Goal: Task Accomplishment & Management: Manage account settings

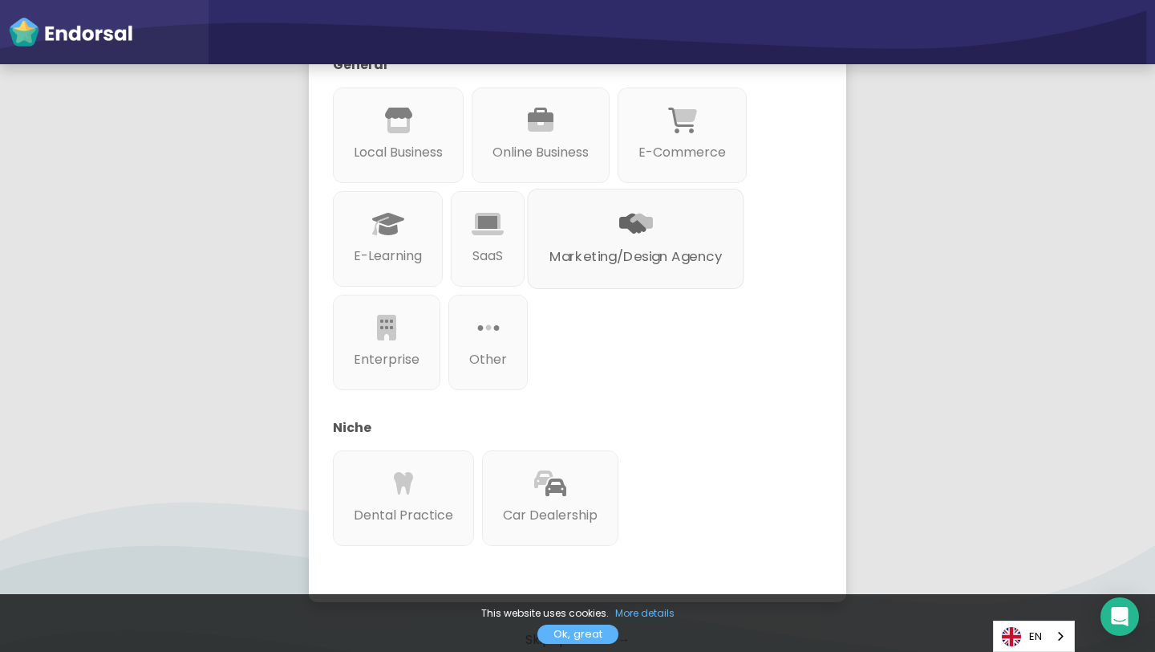
scroll to position [283, 0]
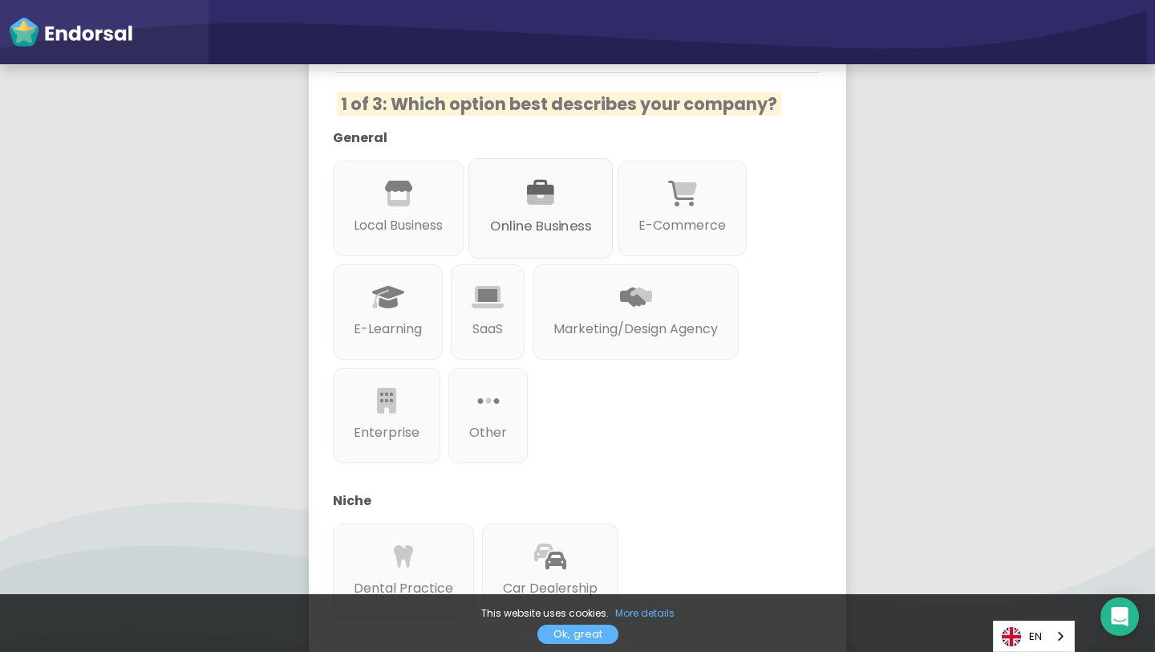
click at [506, 217] on p "Online Business" at bounding box center [540, 227] width 101 height 20
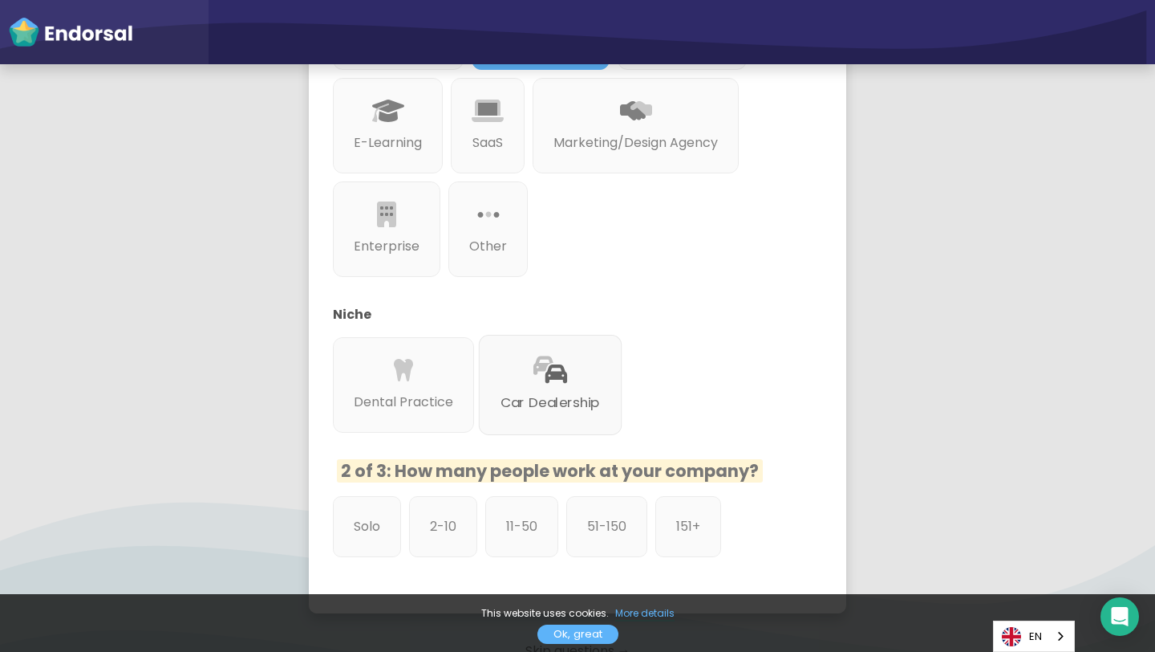
scroll to position [595, 0]
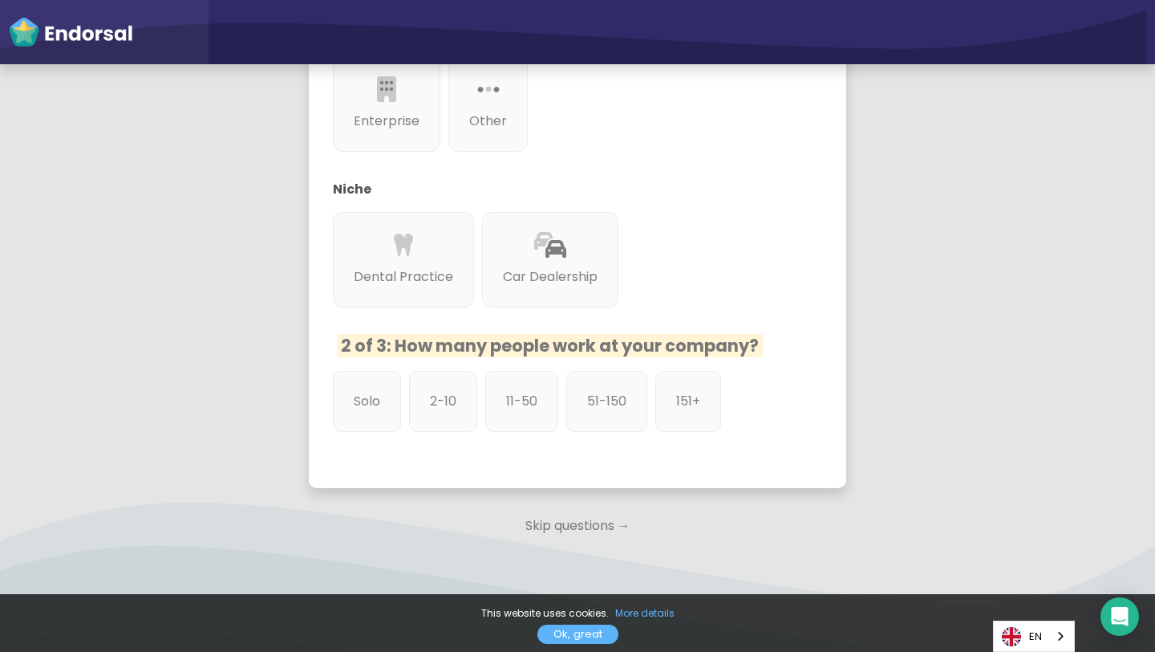
click at [547, 508] on p "Skip questions →" at bounding box center [578, 525] width 538 height 35
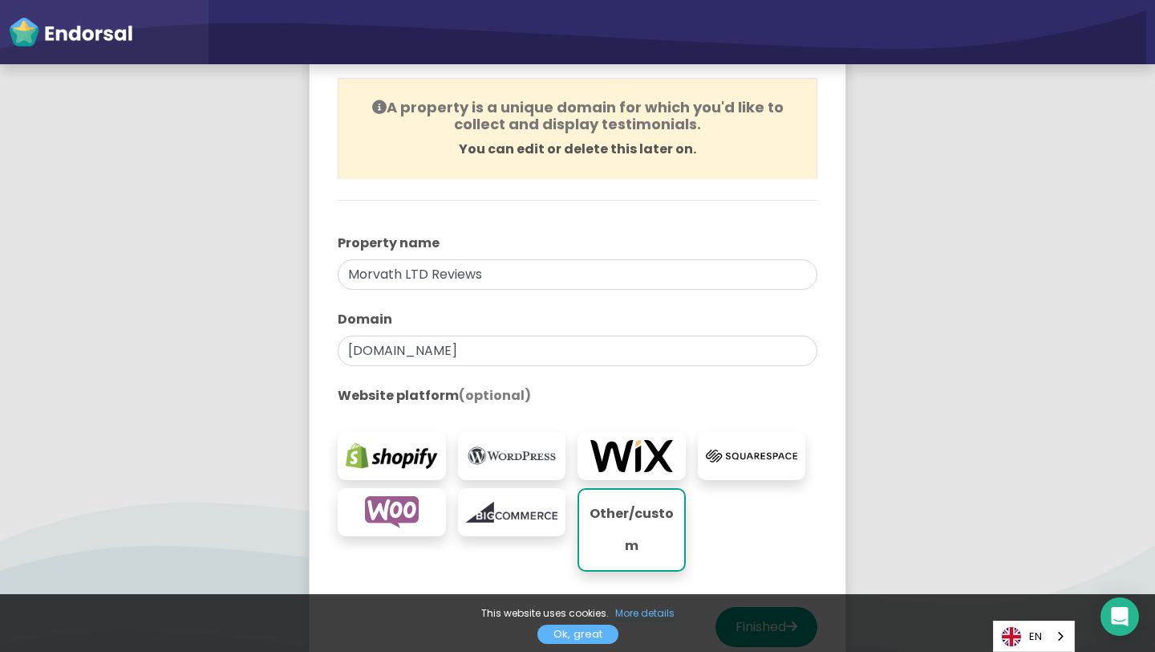
scroll to position [333, 0]
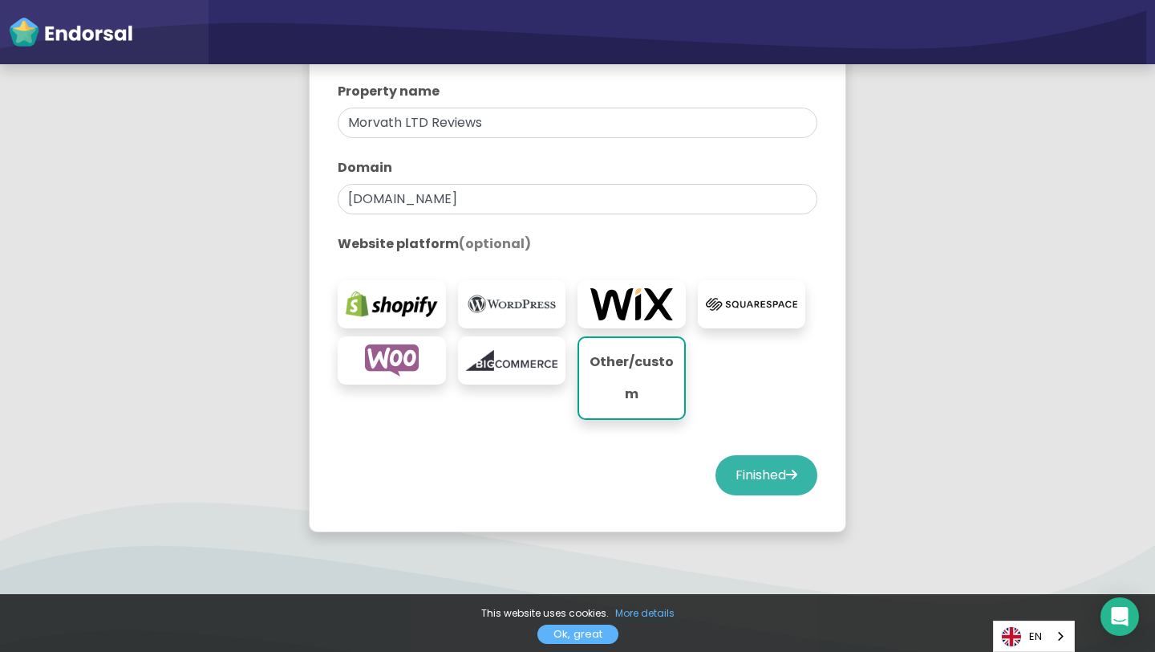
click at [762, 477] on button "Finished" at bounding box center [767, 475] width 102 height 40
select select "14"
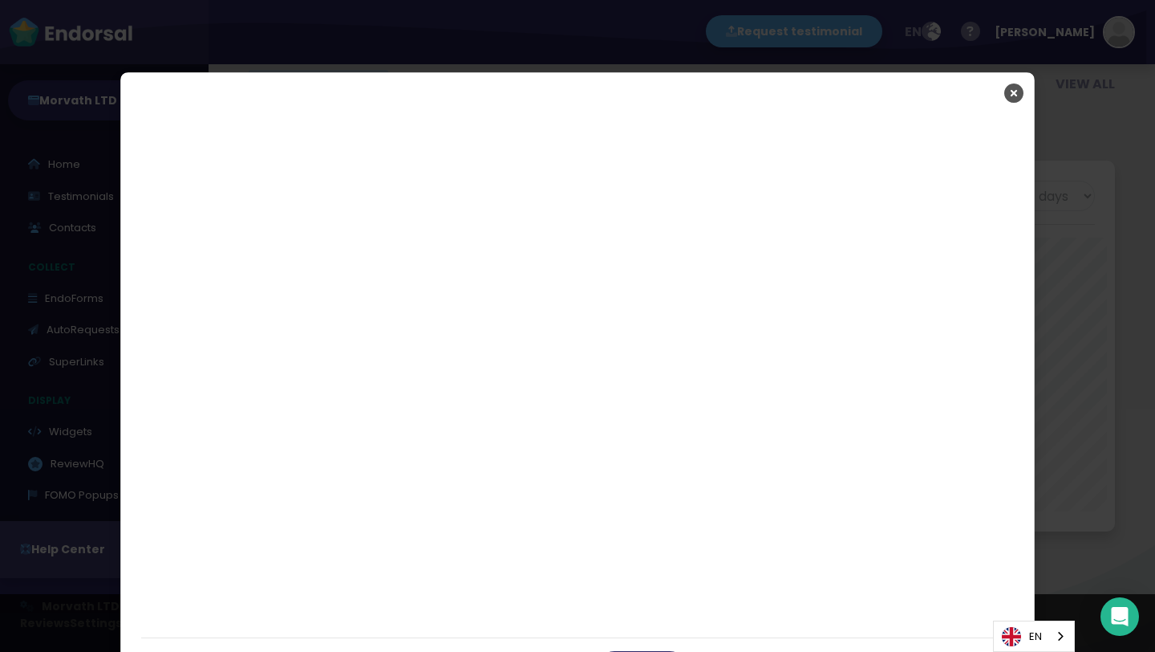
scroll to position [3, 0]
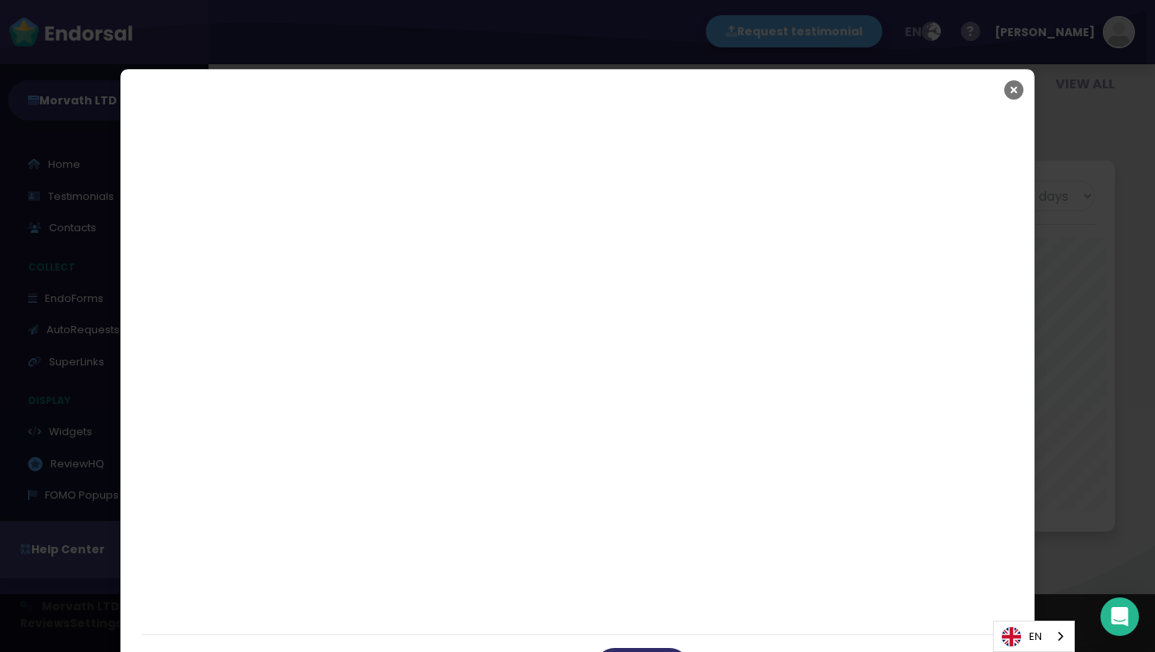
click at [1015, 88] on icon "Close" at bounding box center [1014, 90] width 19 height 40
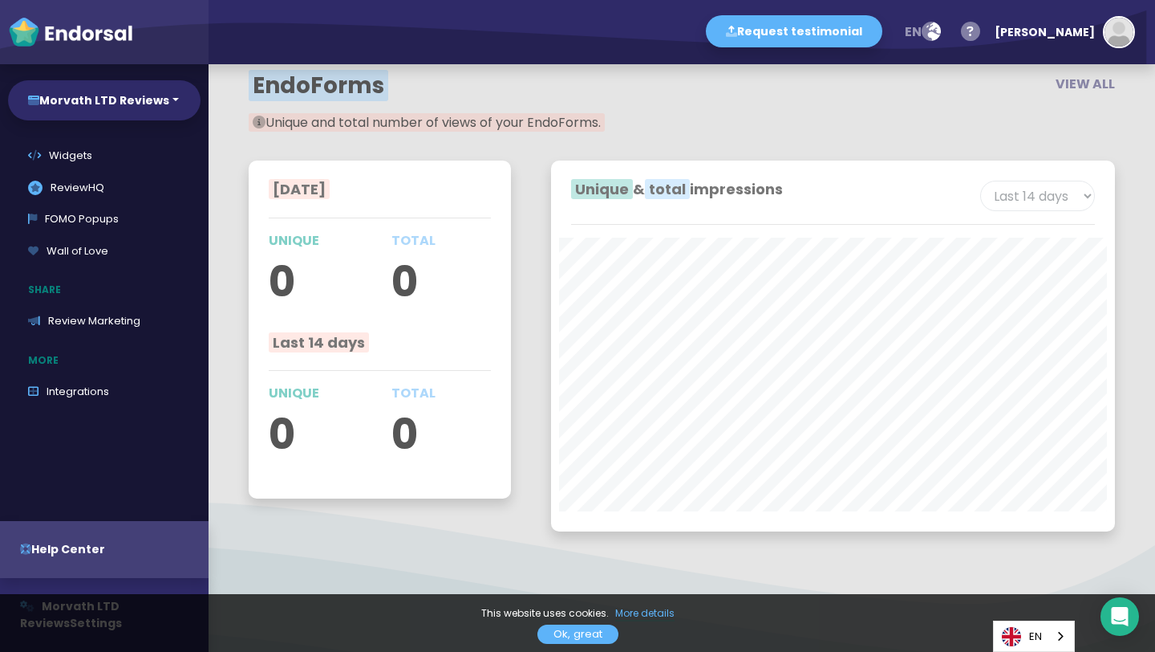
scroll to position [0, 0]
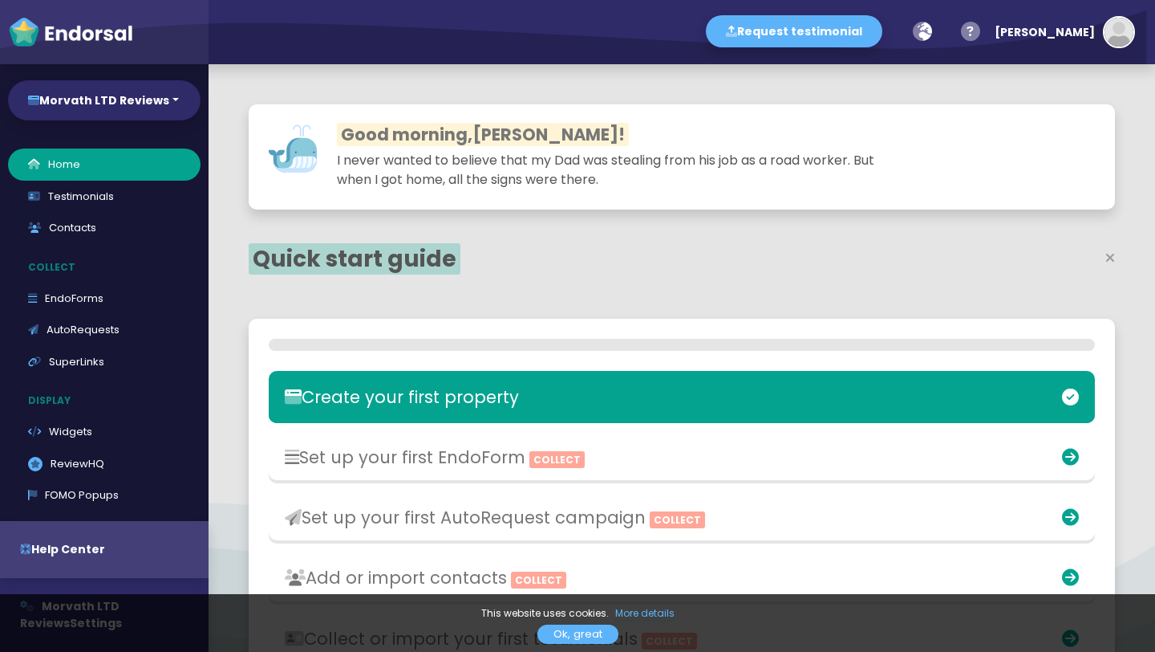
select select "14"
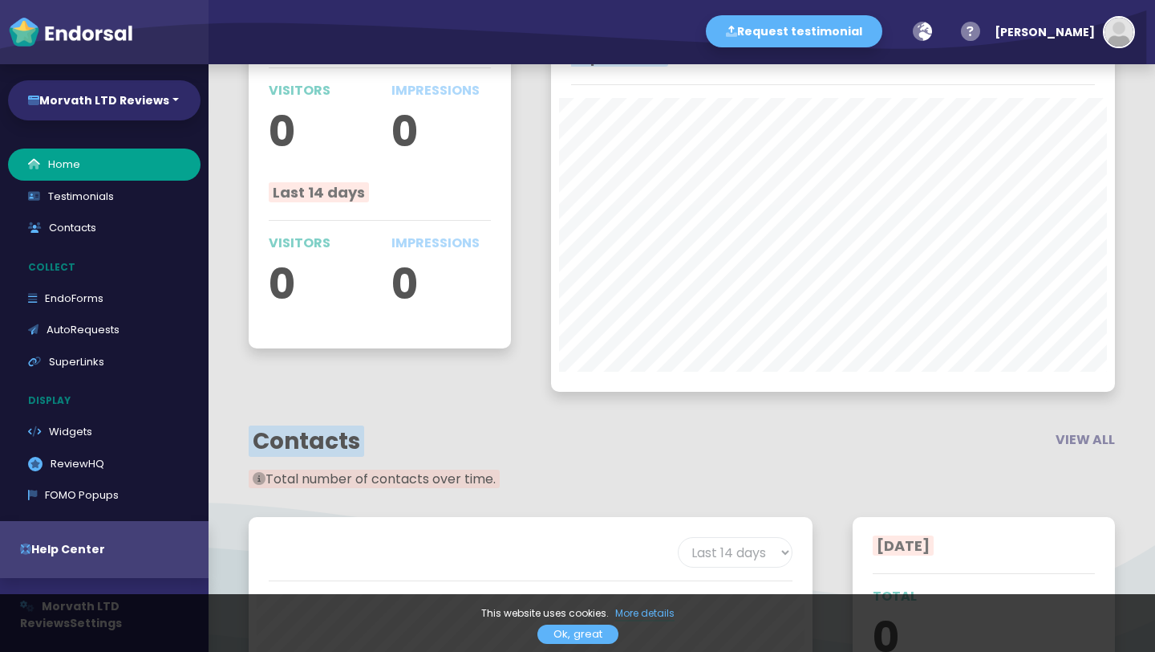
scroll to position [1920, 0]
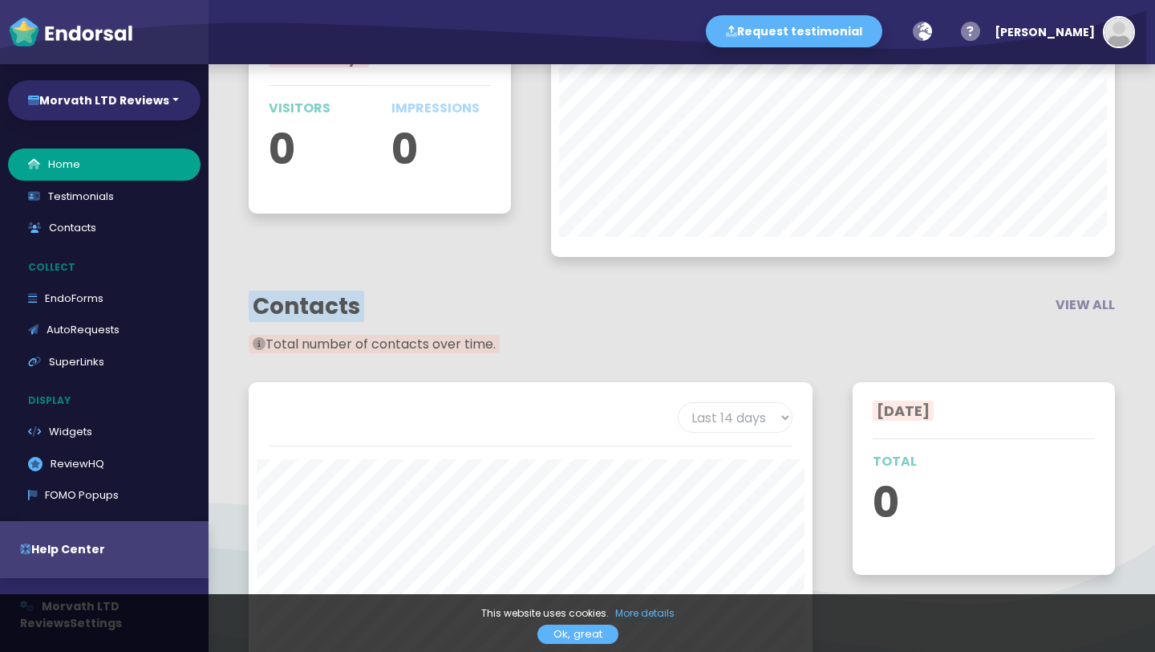
click at [549, 633] on link "Ok, great" at bounding box center [578, 633] width 81 height 19
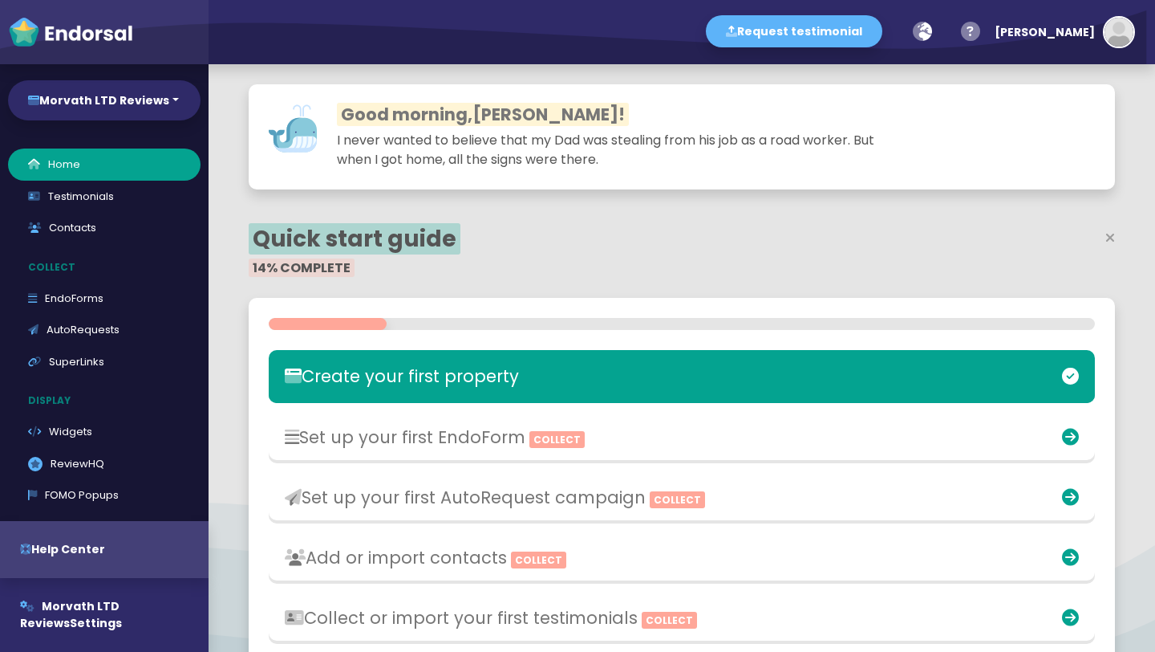
scroll to position [0, 0]
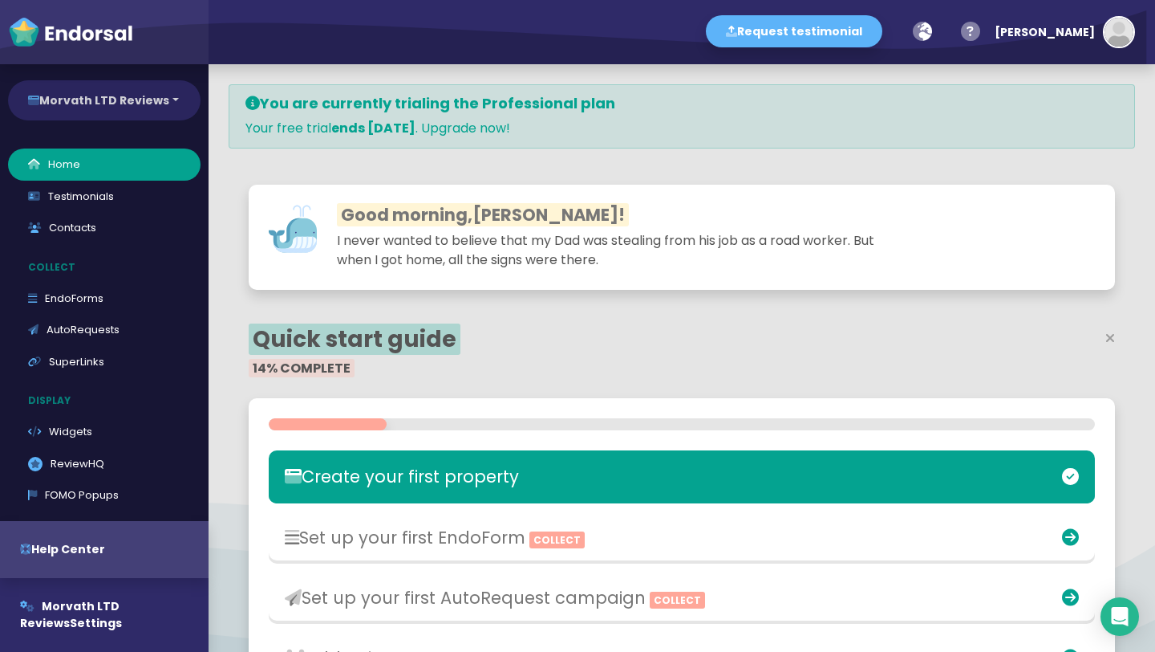
click at [152, 111] on button "Morvath LTD Reviews" at bounding box center [104, 100] width 193 height 40
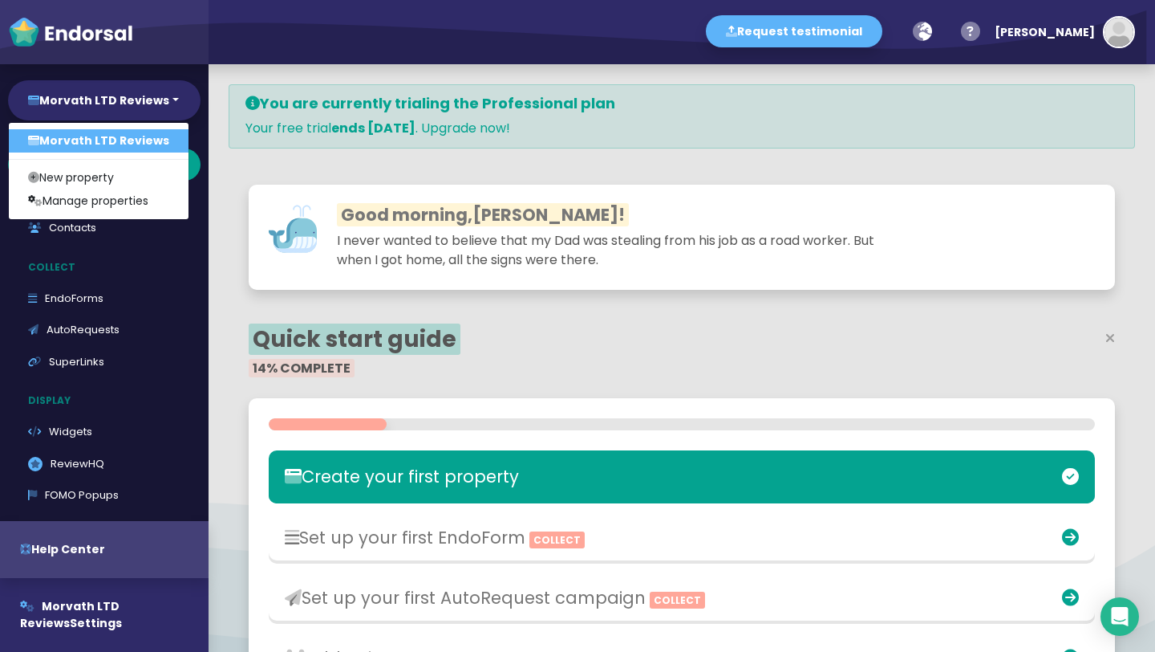
click at [147, 140] on link "Morvath LTD Reviews" at bounding box center [99, 140] width 180 height 23
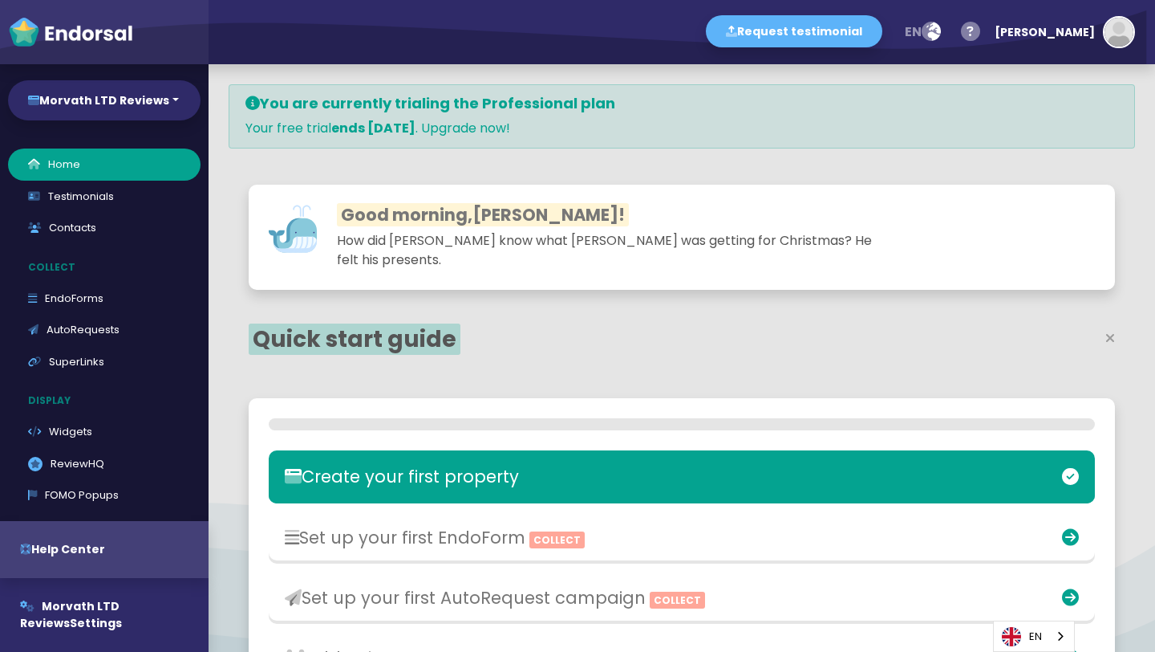
select select "14"
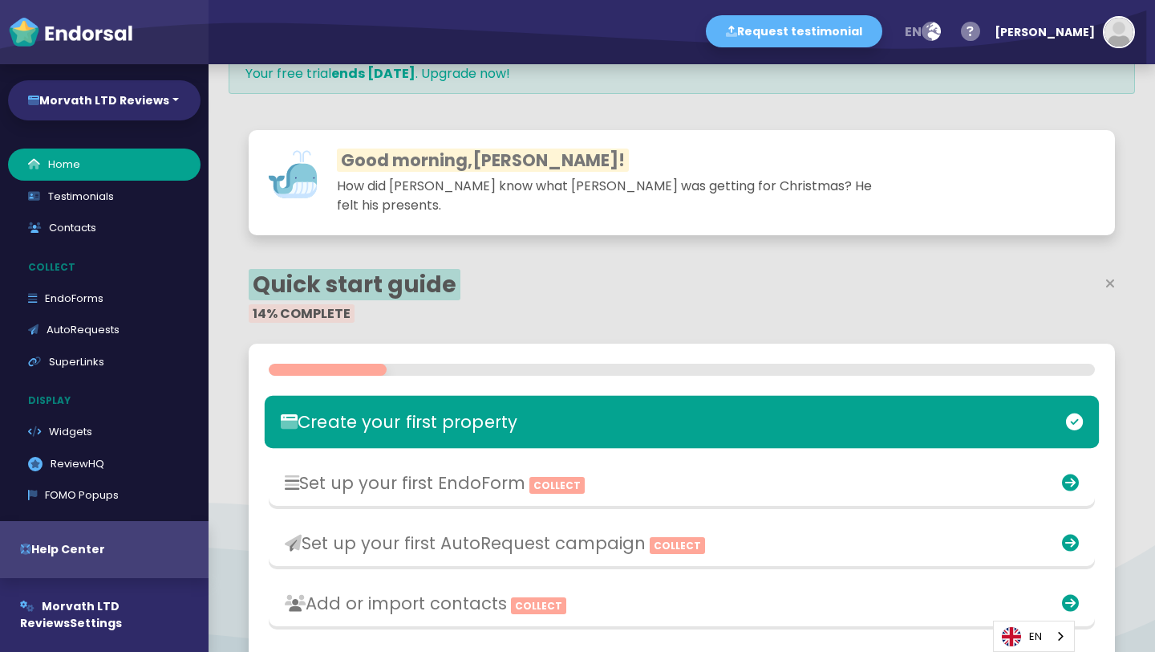
scroll to position [65, 0]
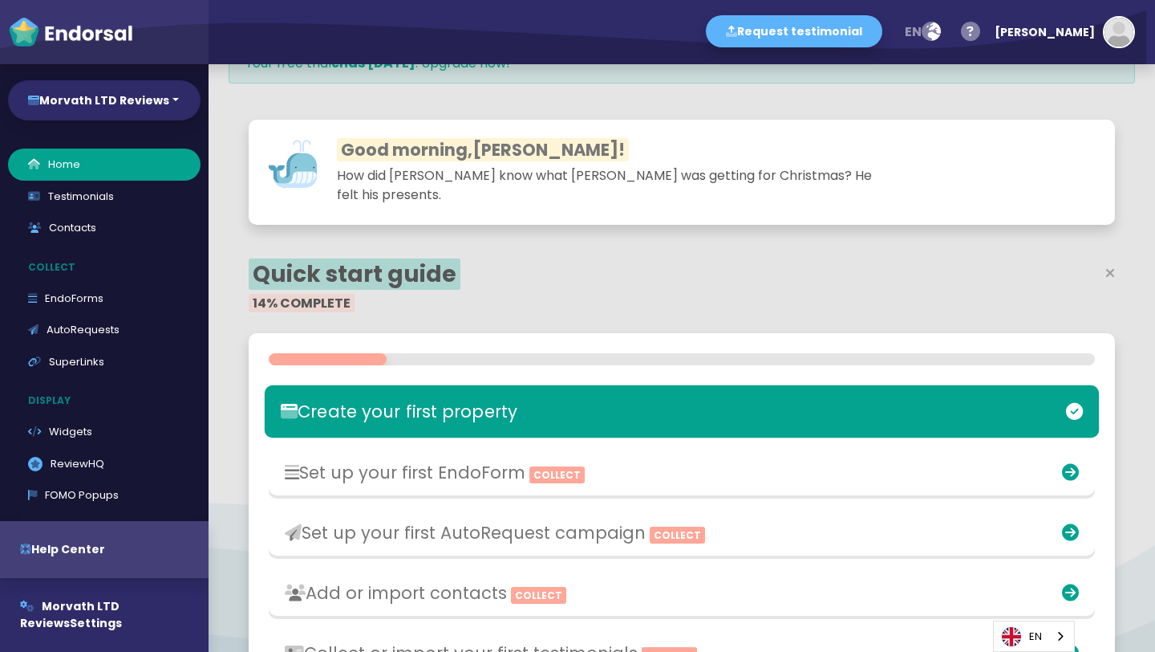
click at [510, 404] on h3 "Create your first property" at bounding box center [546, 411] width 530 height 20
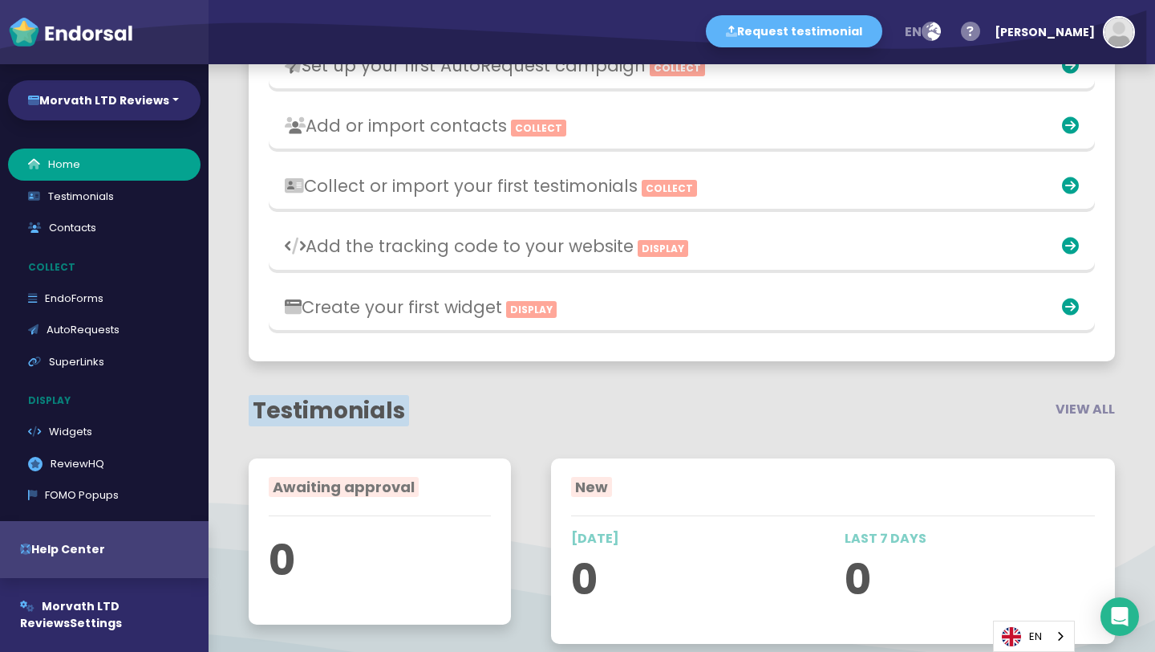
scroll to position [349, 0]
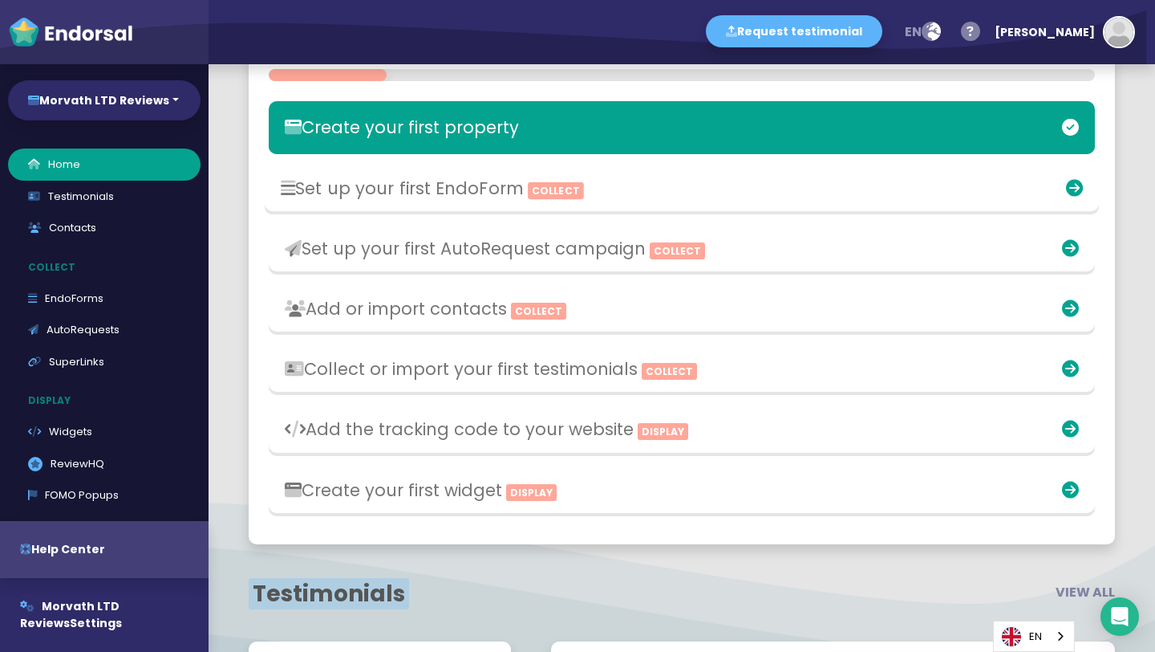
click at [679, 177] on h3 "Set up your first EndoForm Collect" at bounding box center [546, 187] width 530 height 20
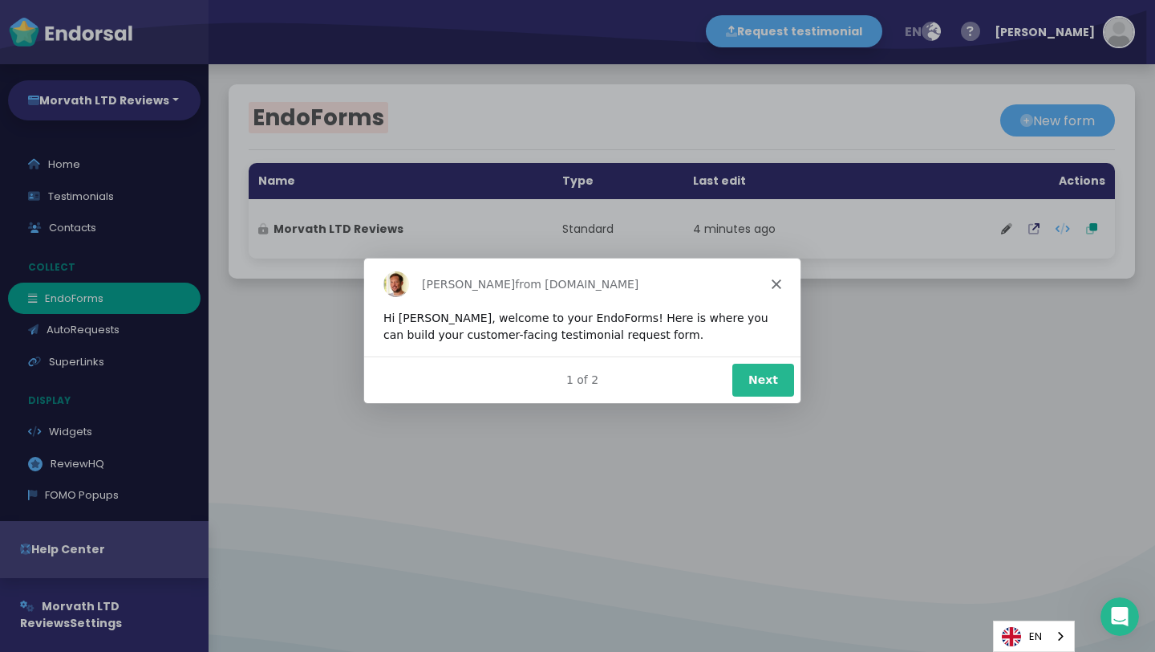
click at [773, 380] on button "Next" at bounding box center [763, 379] width 62 height 33
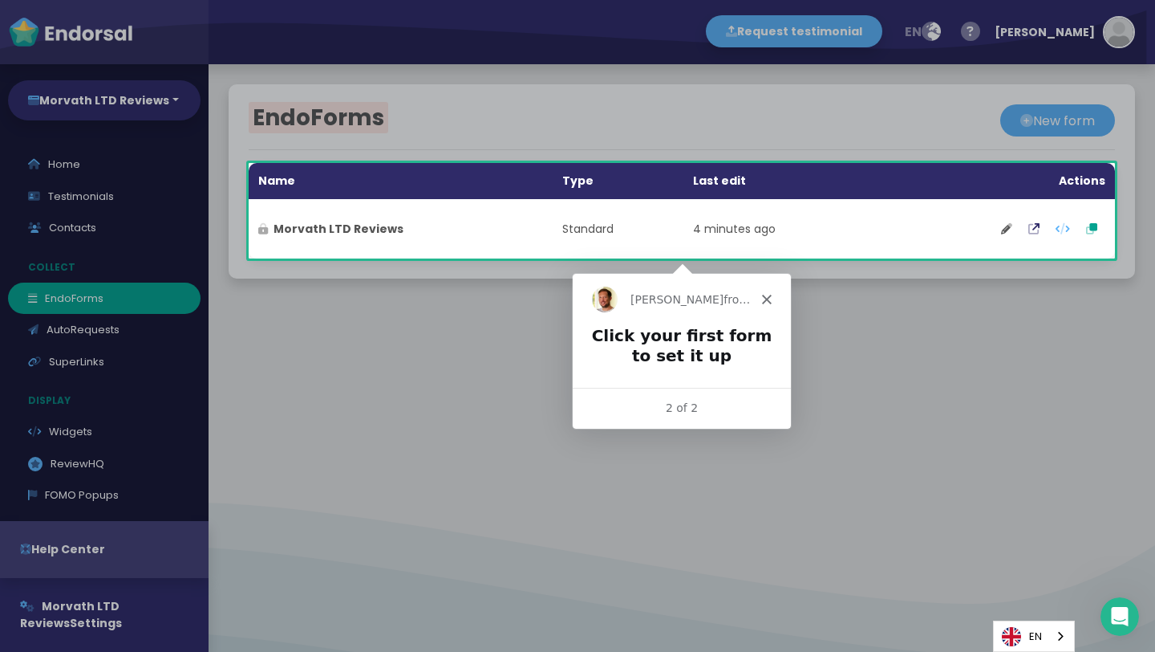
click at [774, 432] on div at bounding box center [682, 354] width 220 height 162
click at [727, 424] on div "2 of 2" at bounding box center [681, 407] width 218 height 41
click at [759, 300] on div "Dean from Endorsal.io" at bounding box center [681, 298] width 218 height 51
click at [761, 294] on icon "Close" at bounding box center [766, 299] width 10 height 10
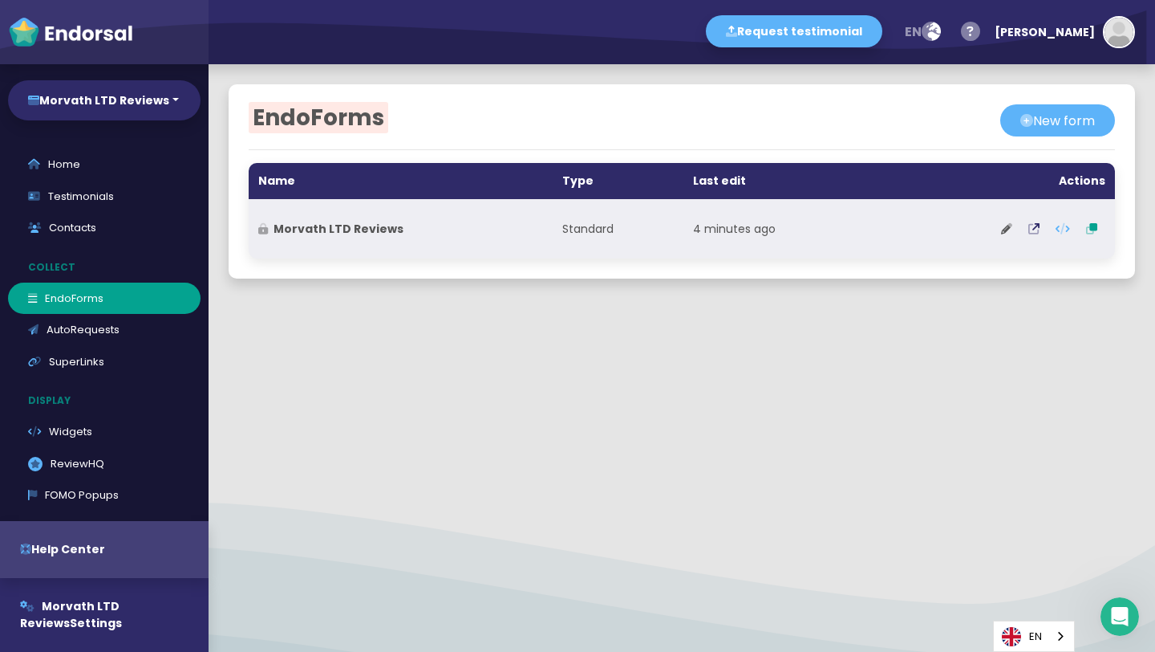
click at [748, 227] on td "4 minutes ago" at bounding box center [778, 228] width 189 height 59
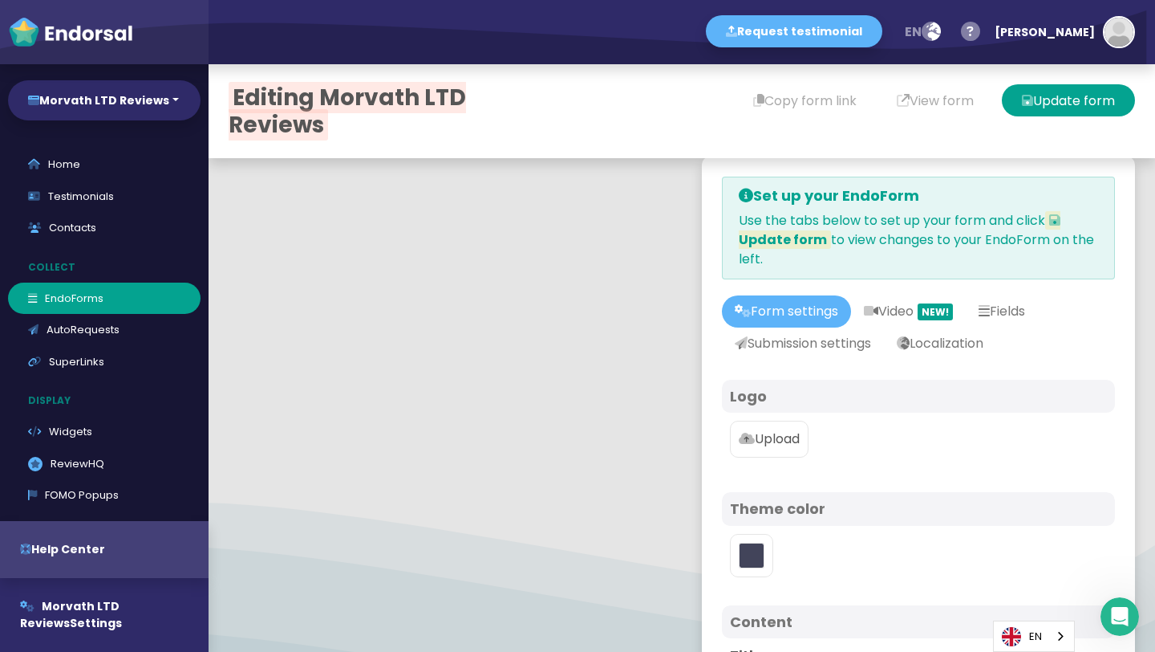
scroll to position [392, 0]
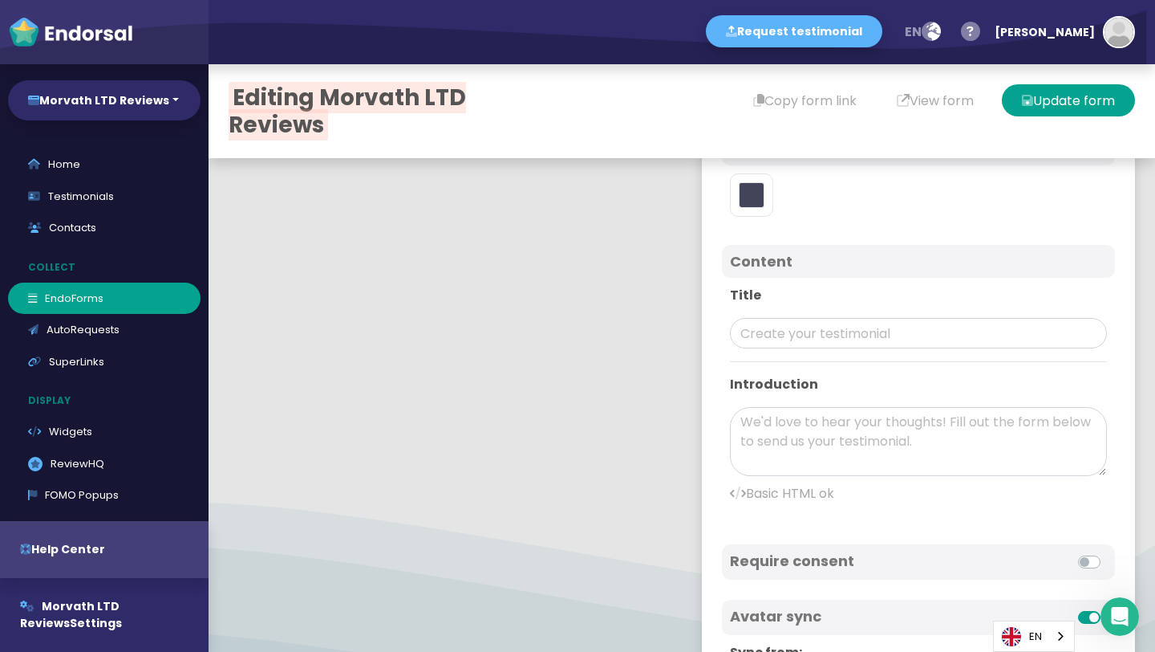
type input "#5DB3F9"
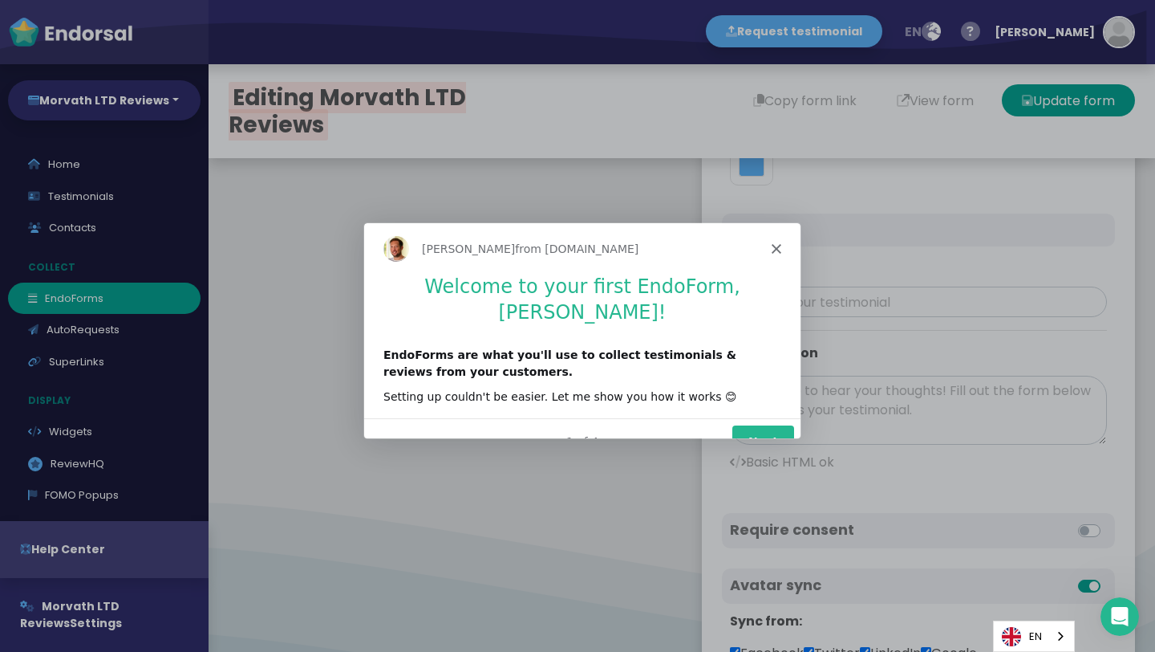
scroll to position [0, 0]
click at [760, 424] on button "Next" at bounding box center [763, 440] width 62 height 33
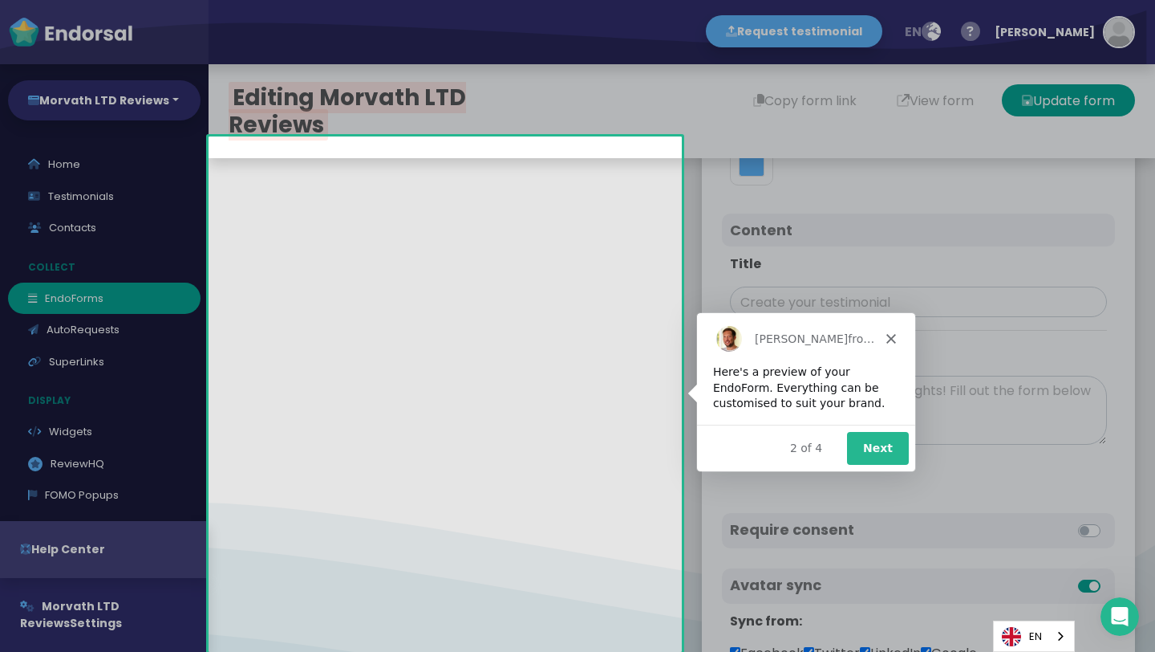
click at [894, 443] on button "Next" at bounding box center [878, 446] width 62 height 33
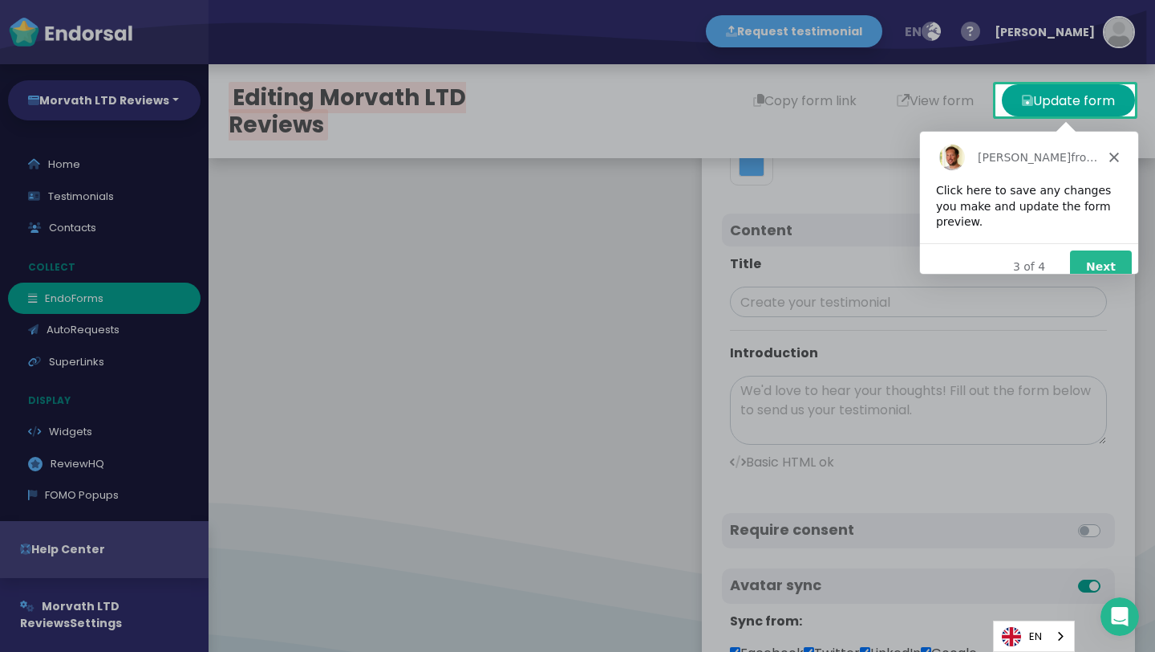
click at [1102, 250] on button "Next" at bounding box center [1101, 266] width 62 height 33
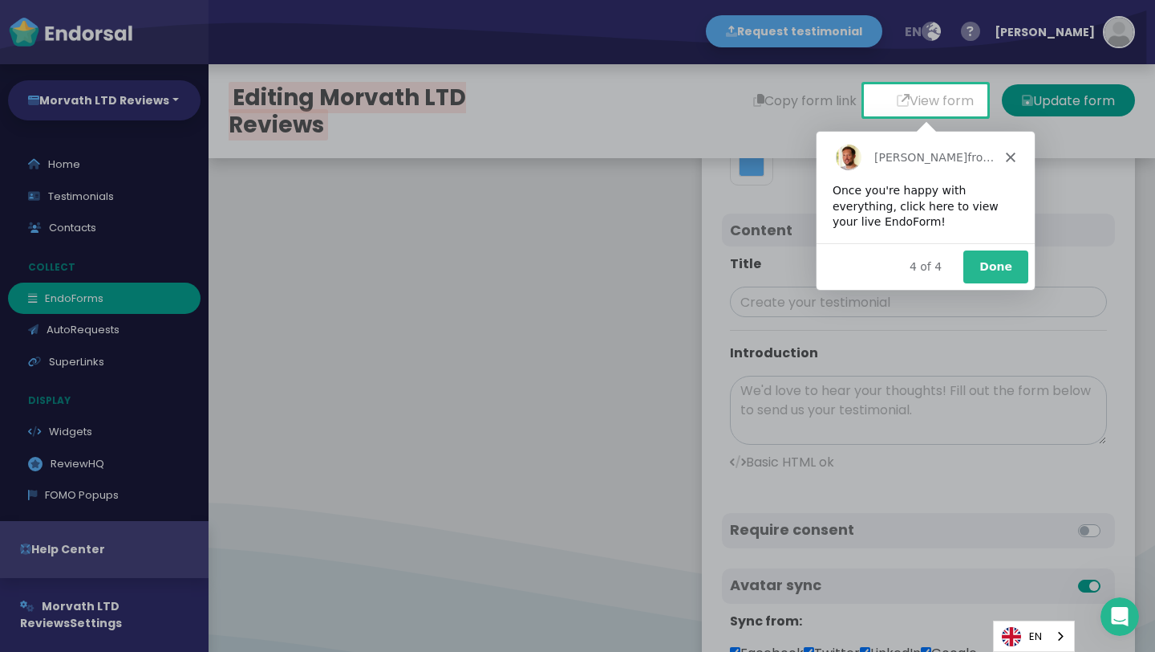
click at [972, 261] on button "Done" at bounding box center [994, 266] width 65 height 33
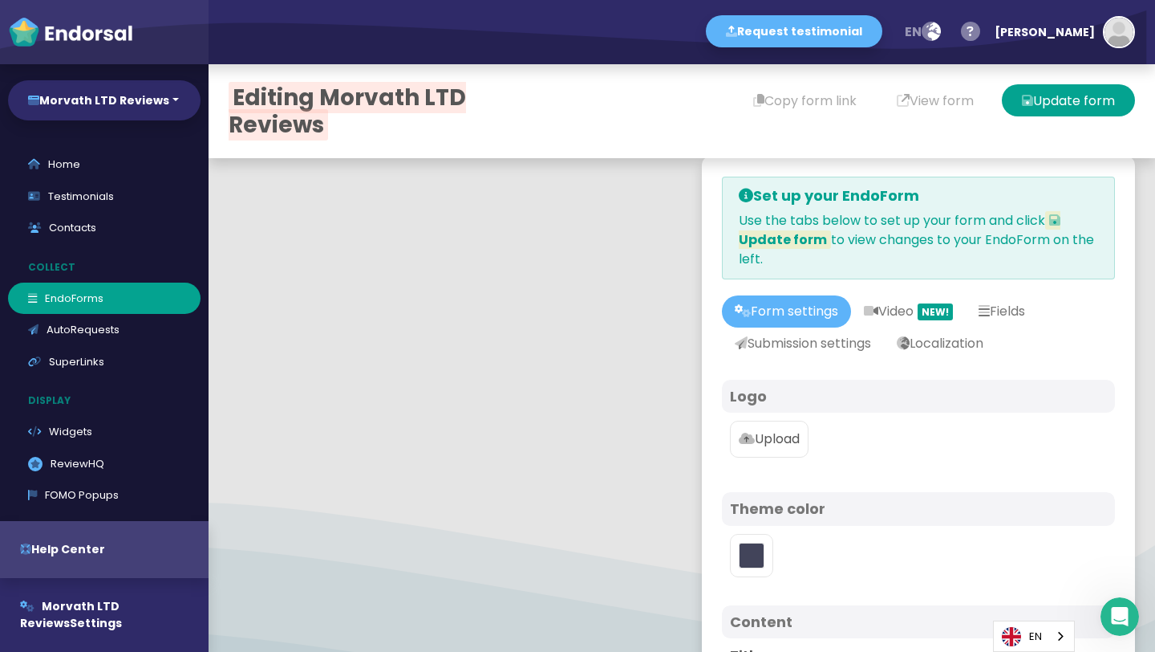
type input "#5DB3F9"
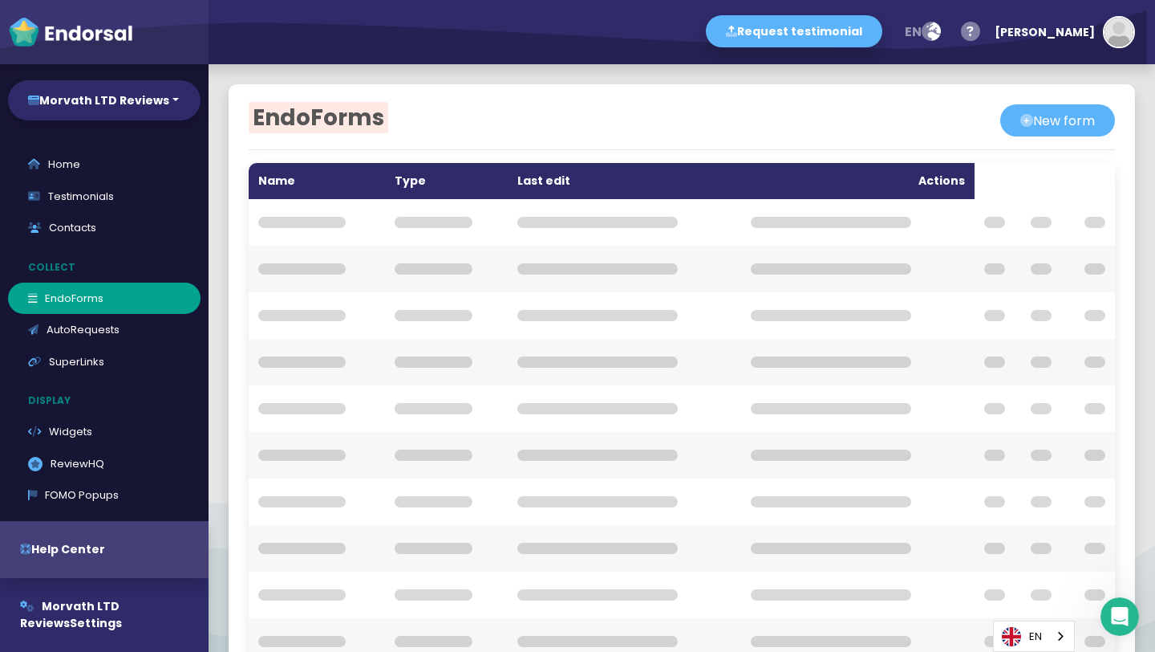
select select "14"
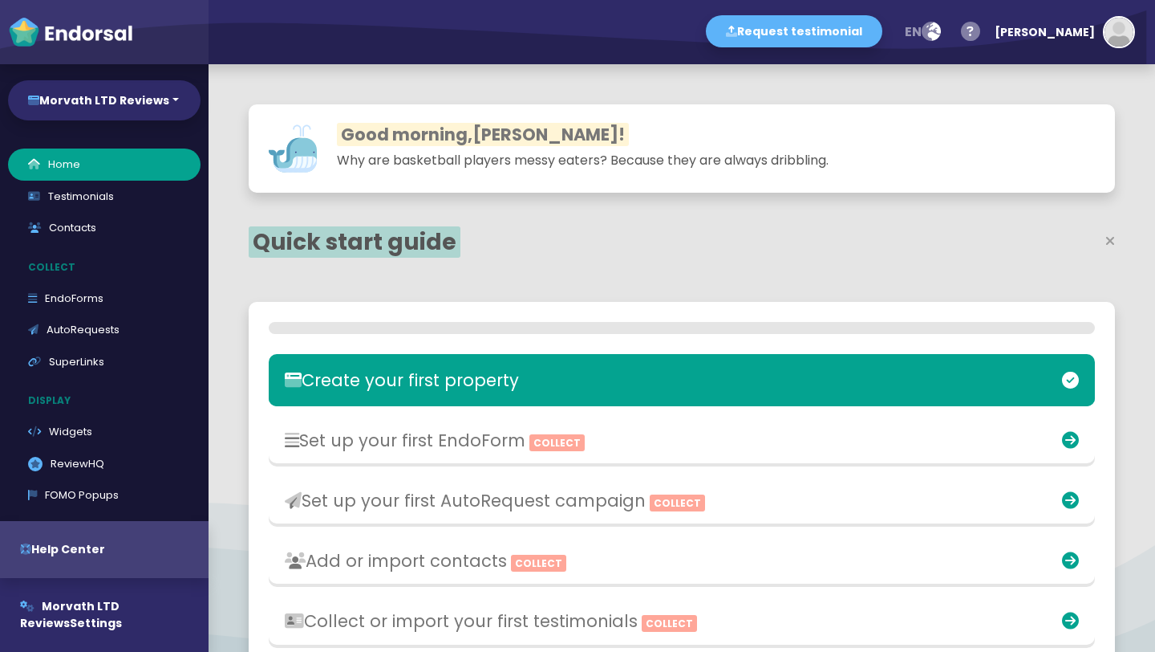
select select "14"
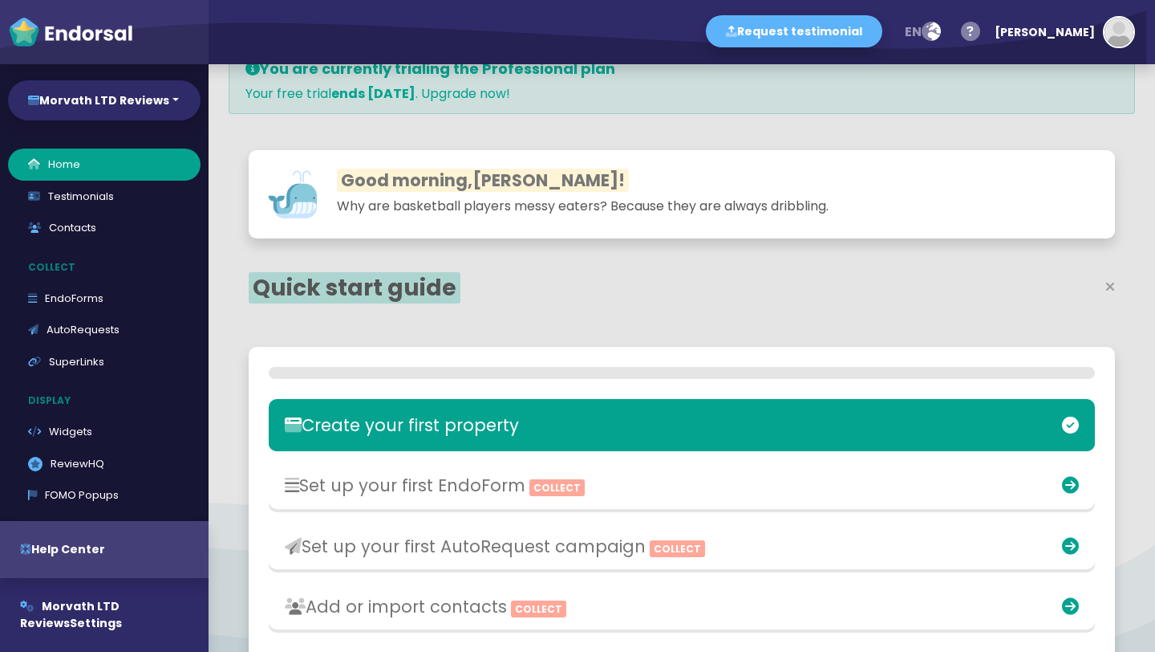
scroll to position [115, 0]
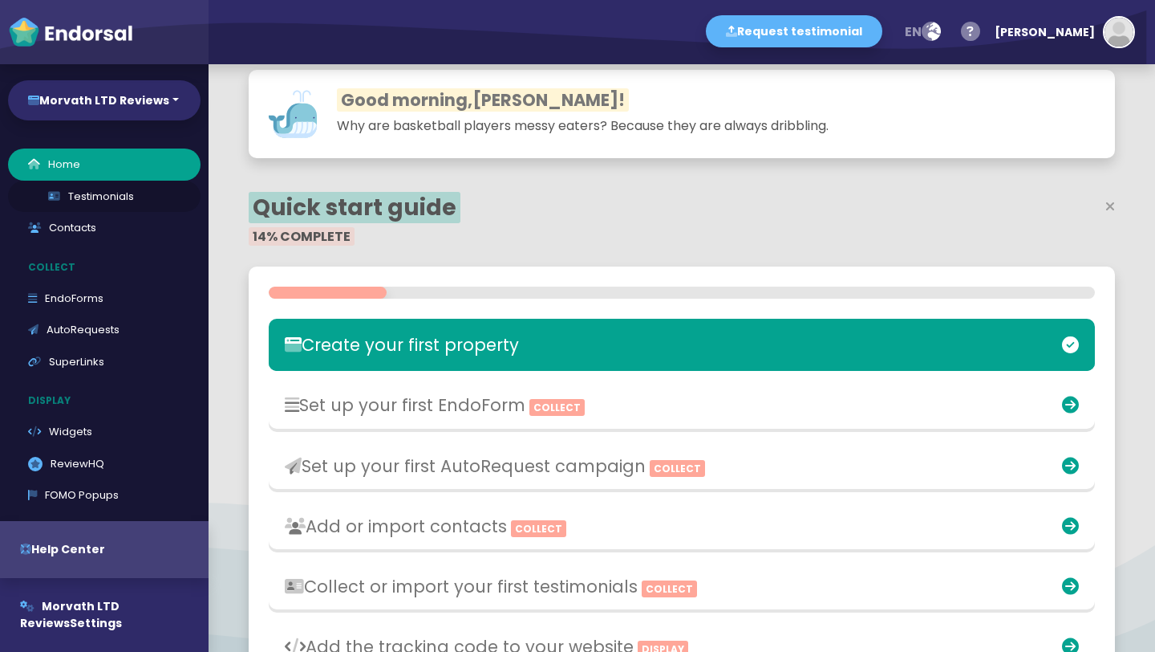
click at [114, 197] on link "Testimonials" at bounding box center [104, 197] width 193 height 32
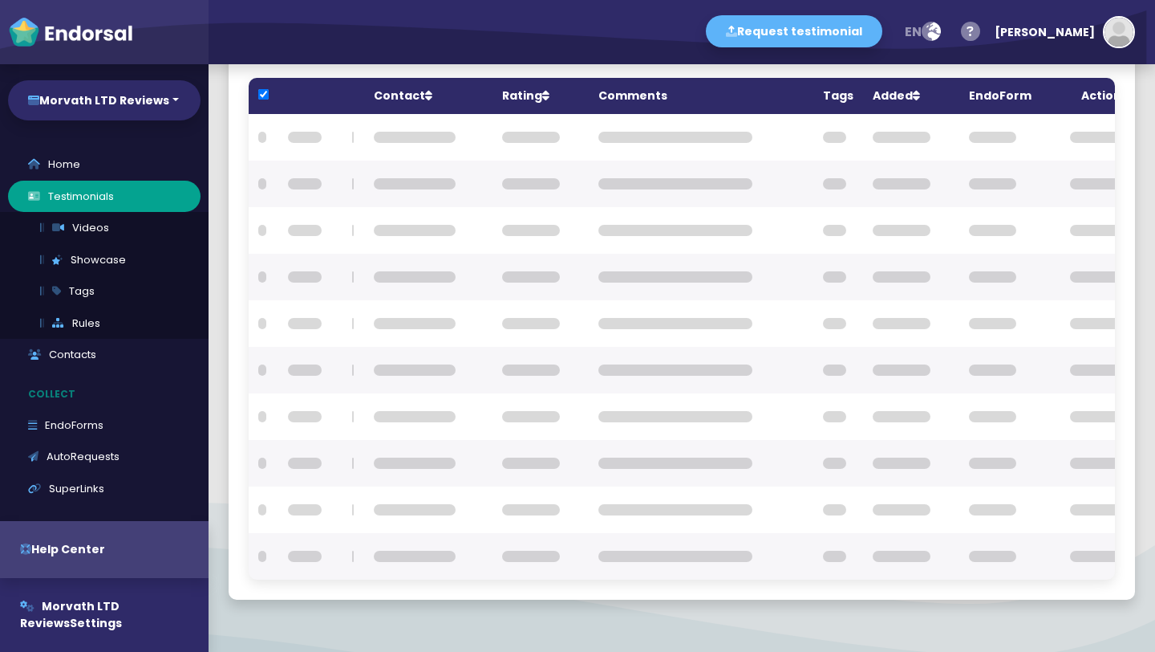
checkbox input "true"
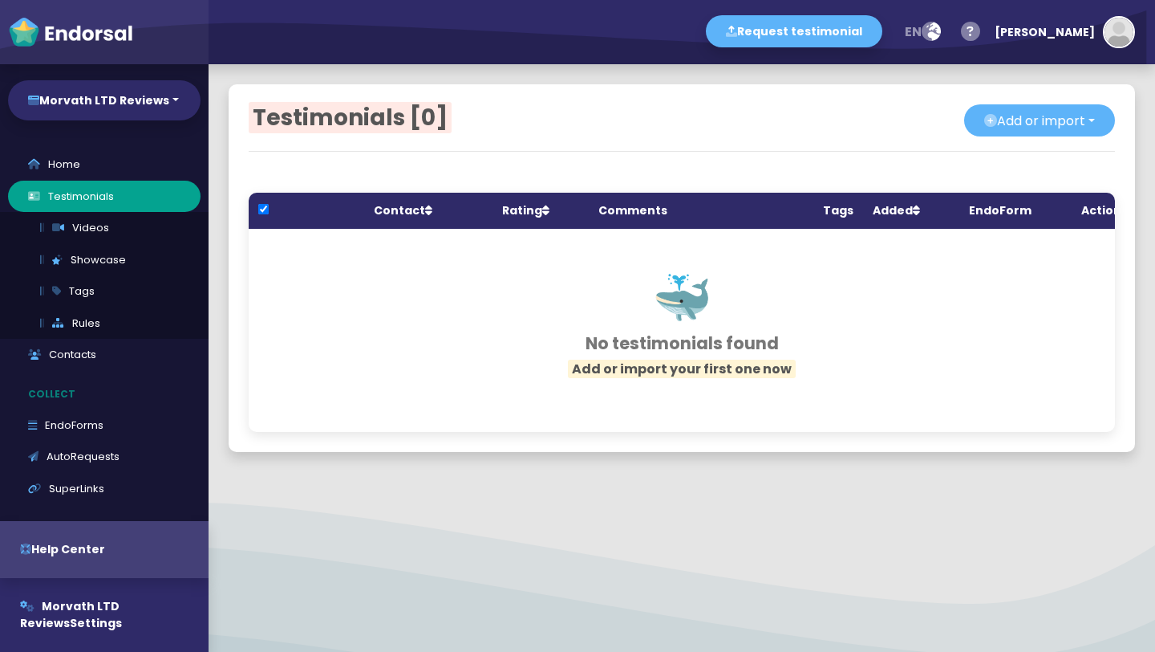
click at [603, 203] on th "Comments" at bounding box center [701, 211] width 225 height 36
click at [623, 204] on th "Comments" at bounding box center [701, 211] width 225 height 36
click at [1074, 128] on button "Add or import" at bounding box center [1039, 120] width 151 height 32
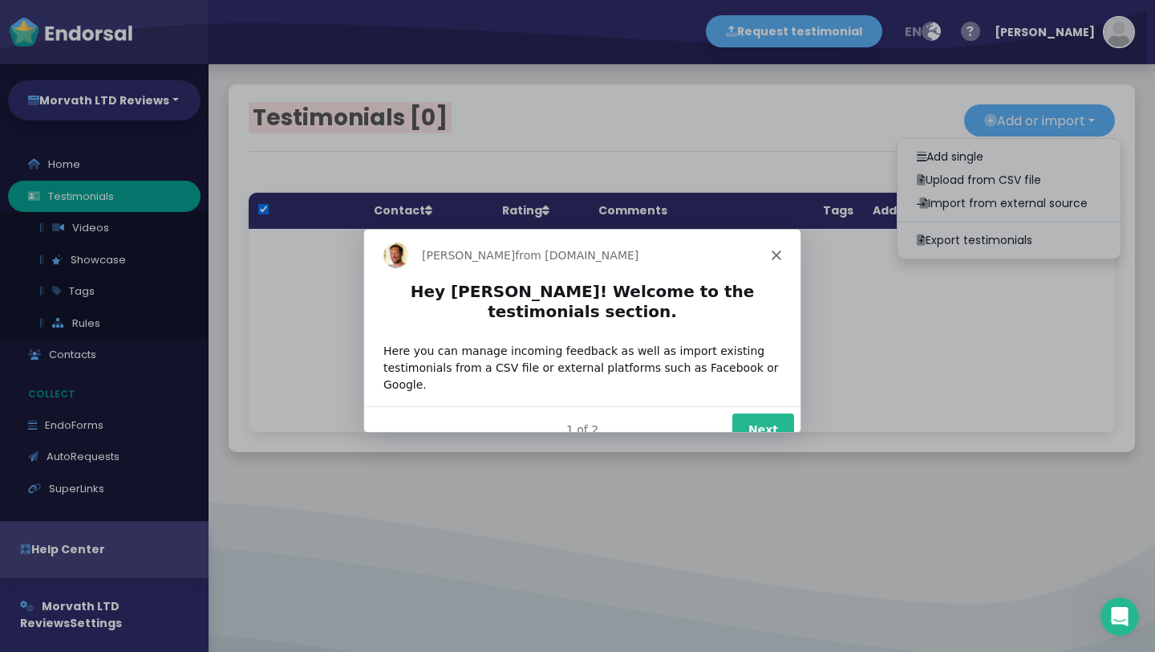
click at [631, 315] on div "Hey Cynthia! Welcome to the testimonials section. Here you can manage incoming …" at bounding box center [581, 341] width 437 height 125
click at [781, 412] on button "Next" at bounding box center [763, 428] width 62 height 33
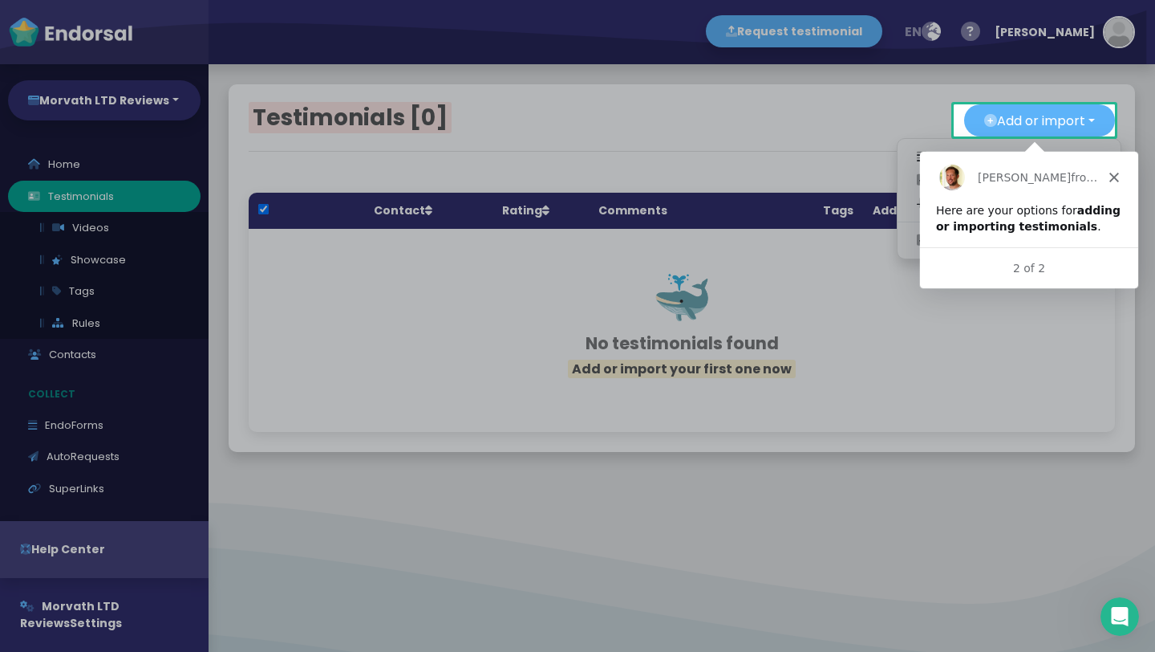
click at [1111, 177] on icon "Close" at bounding box center [1114, 177] width 10 height 10
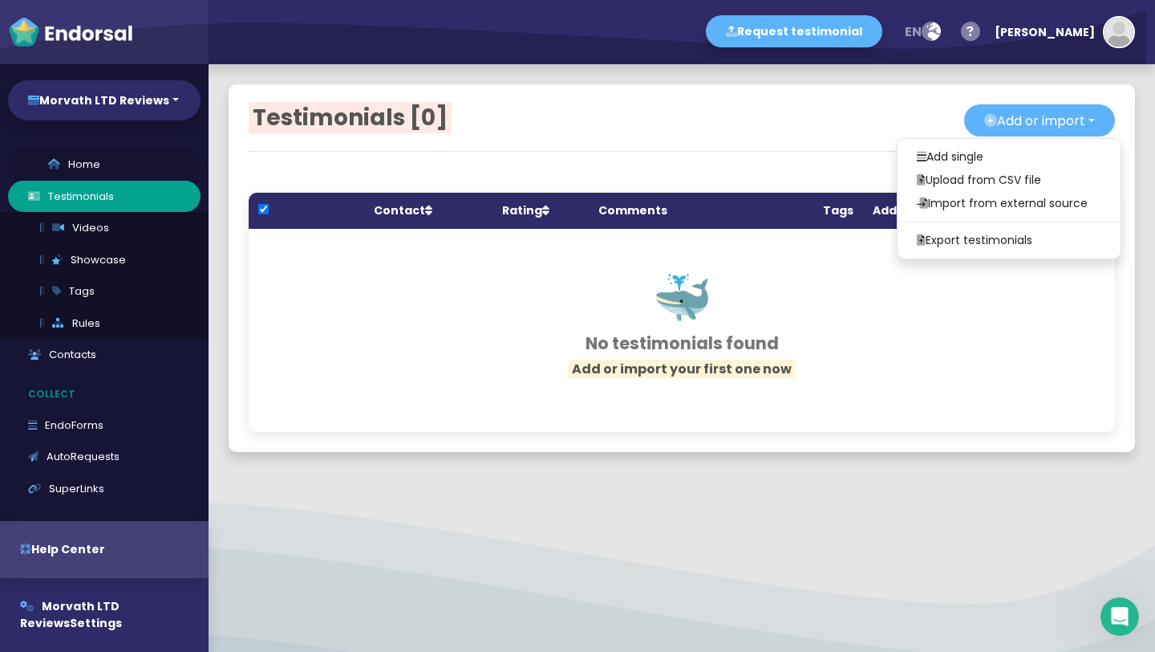
click at [118, 177] on link "Home" at bounding box center [104, 164] width 193 height 32
select select "14"
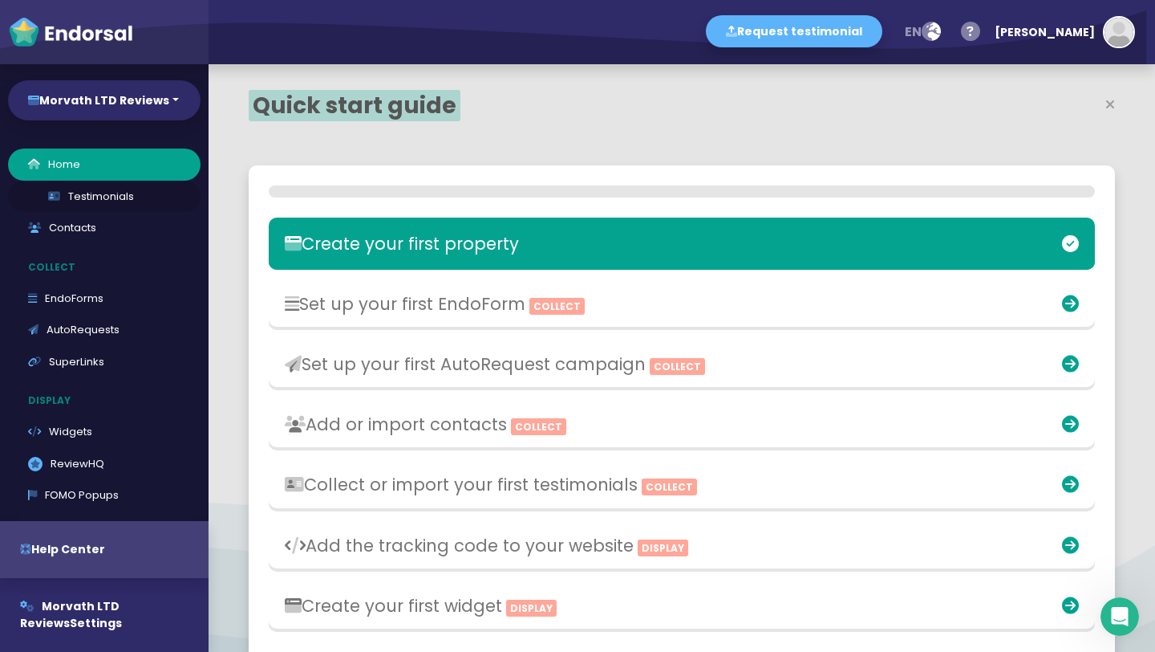
scroll to position [371, 565]
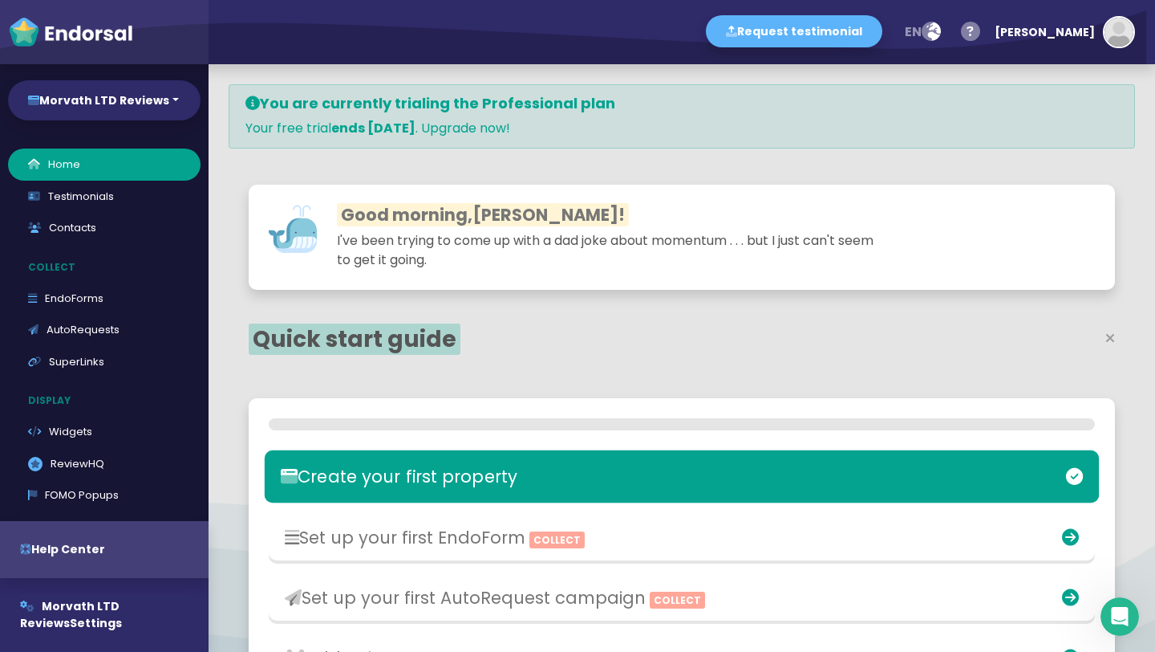
click at [396, 396] on div at bounding box center [682, 388] width 867 height 20
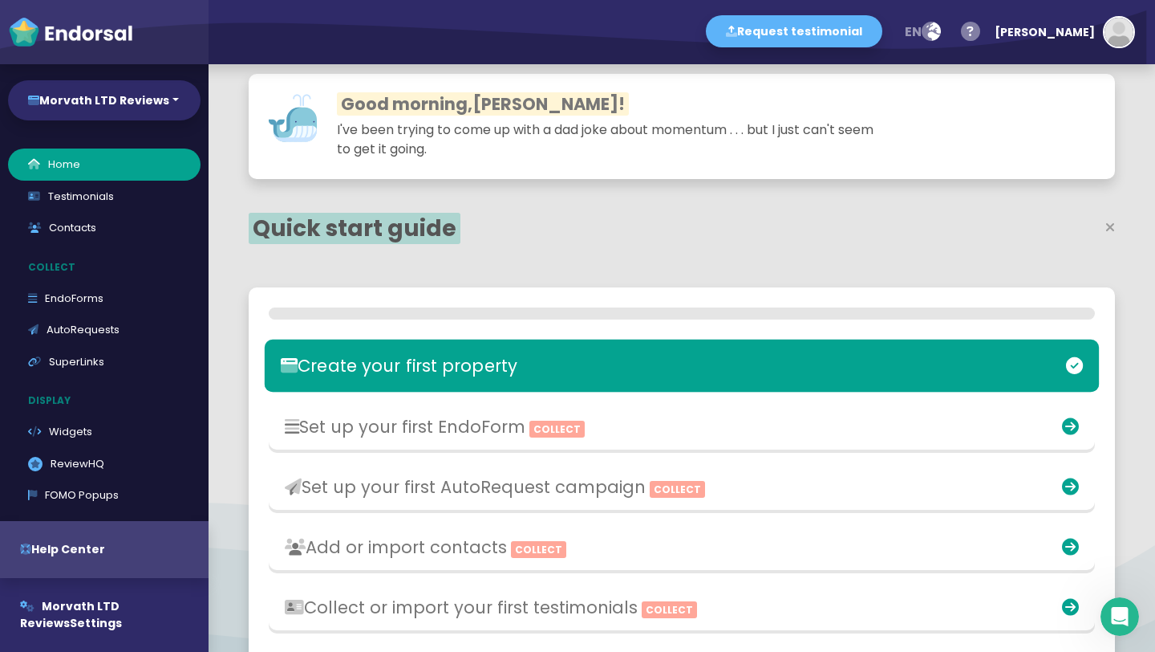
scroll to position [192, 0]
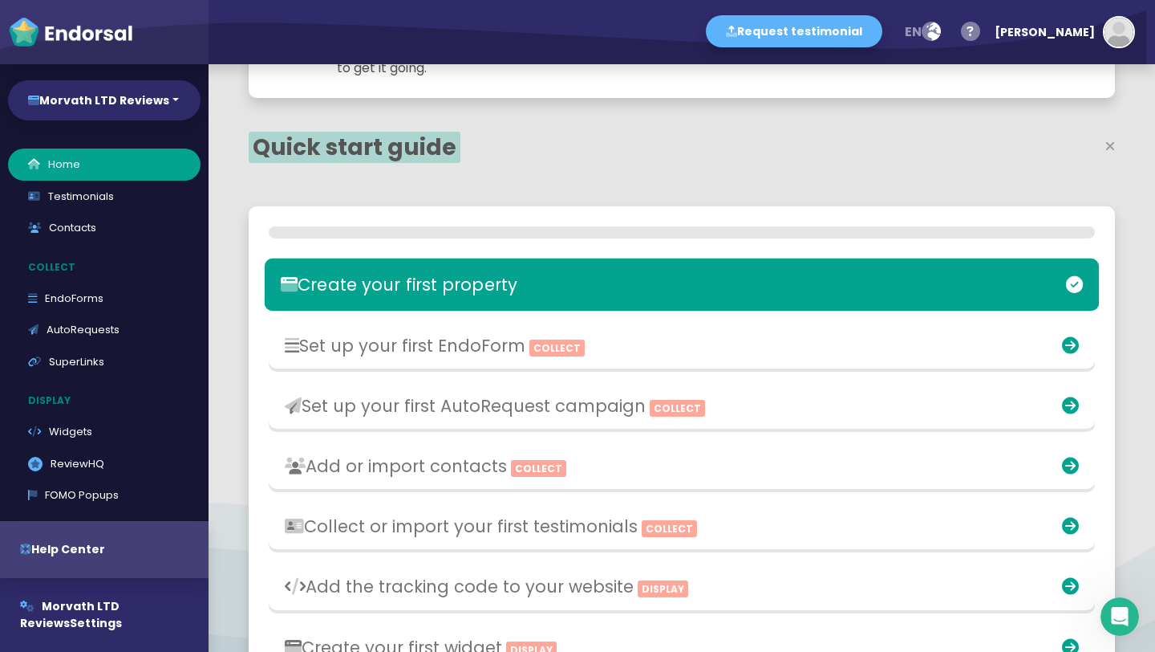
click at [506, 298] on div "Create your first property" at bounding box center [546, 284] width 546 height 37
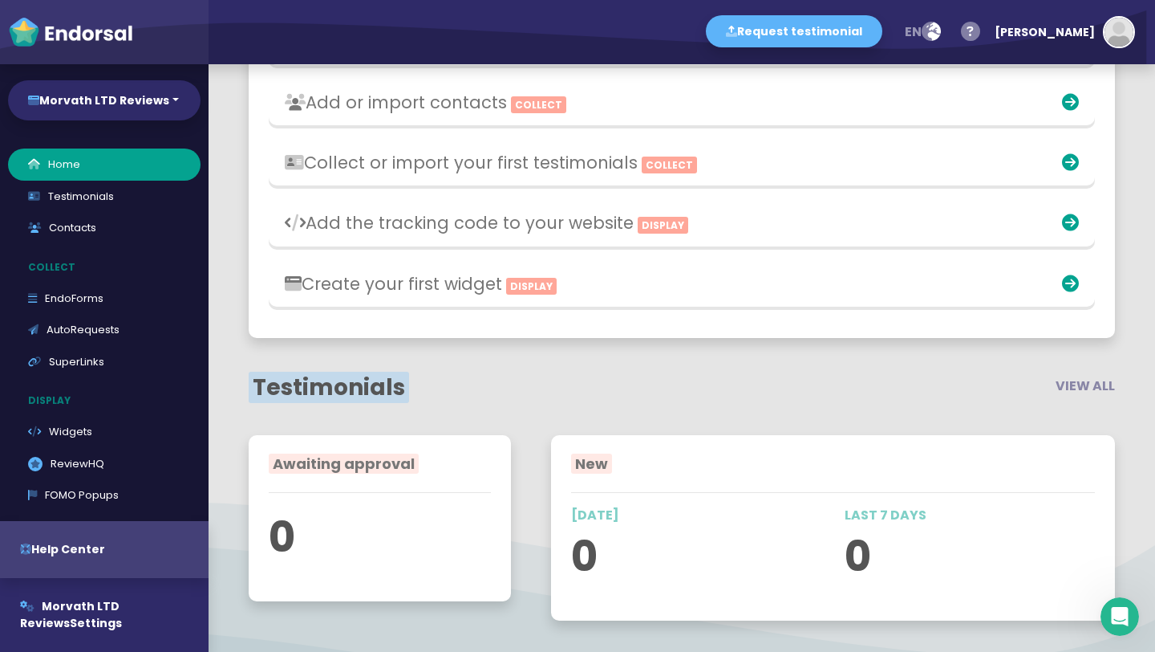
scroll to position [671, 0]
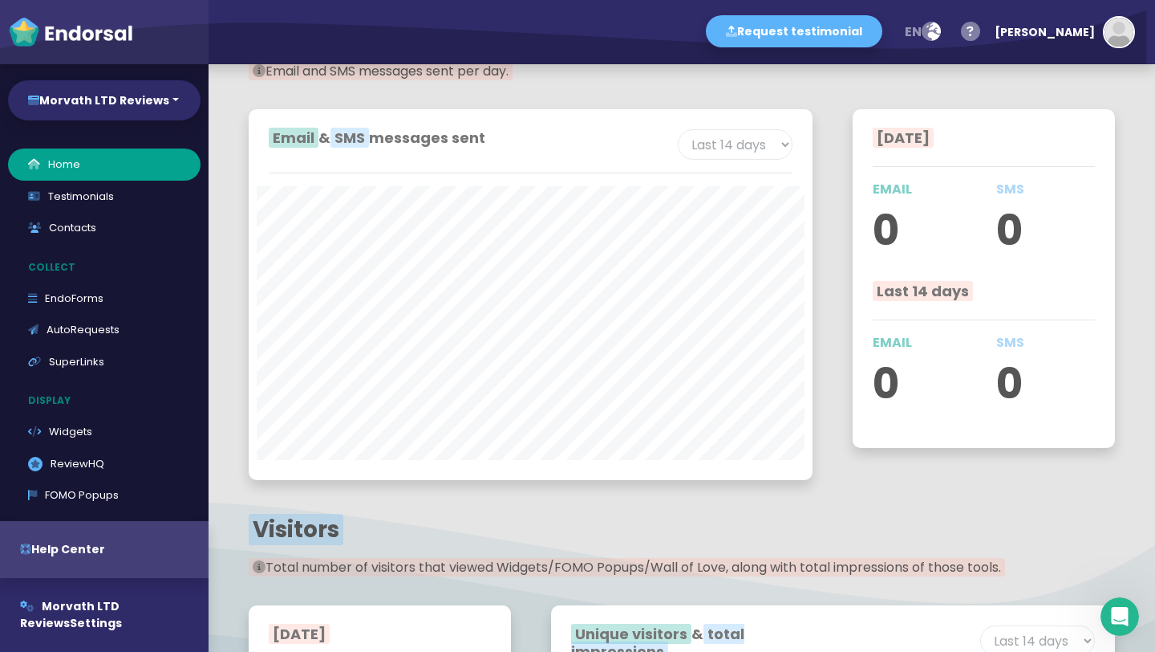
click at [777, 497] on div "Email & SMS messages sent Last 7 days Last 14 days Last 30 days Last 60 days La…" at bounding box center [531, 294] width 604 height 411
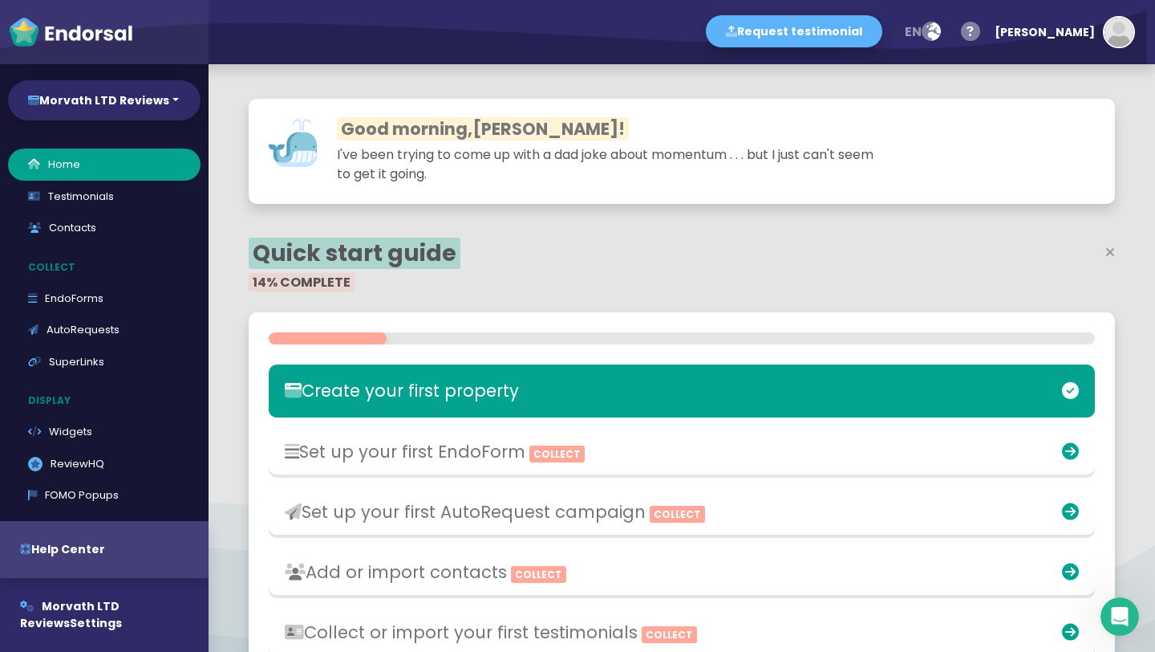
scroll to position [0, 0]
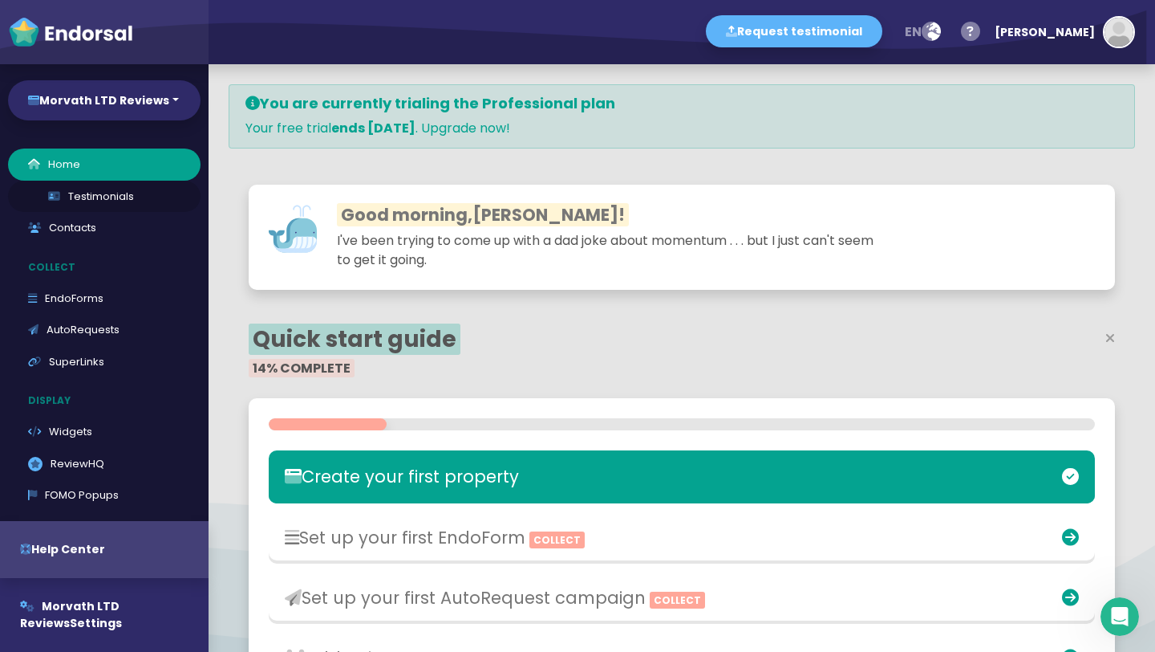
click at [119, 199] on link "Testimonials" at bounding box center [104, 197] width 193 height 32
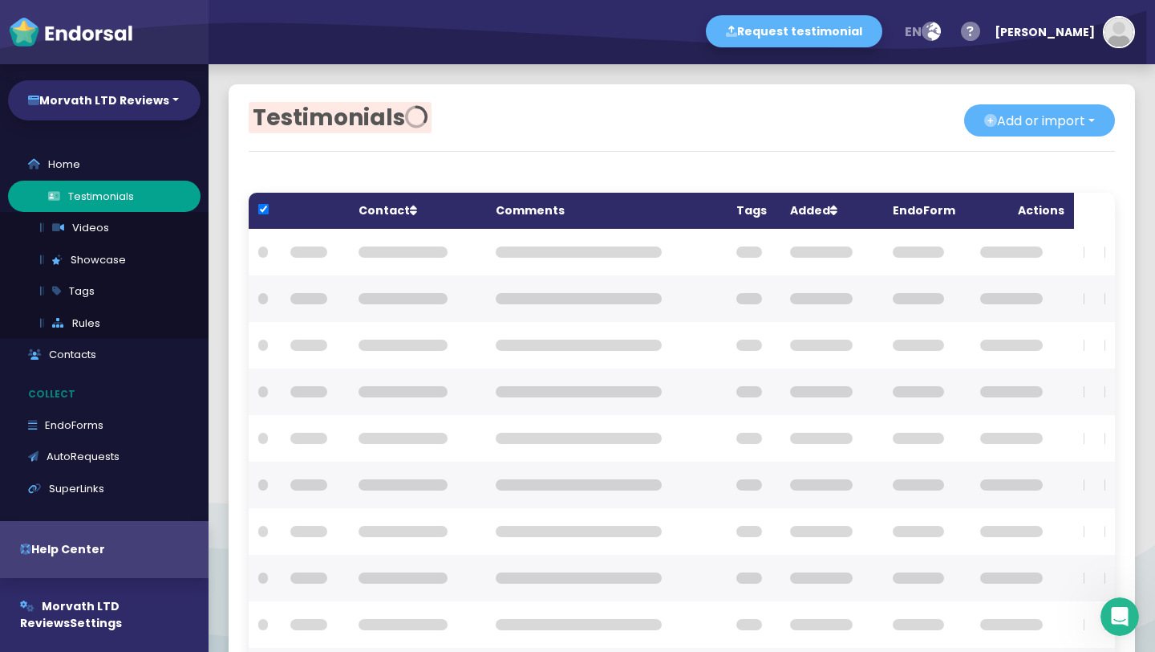
checkbox input "true"
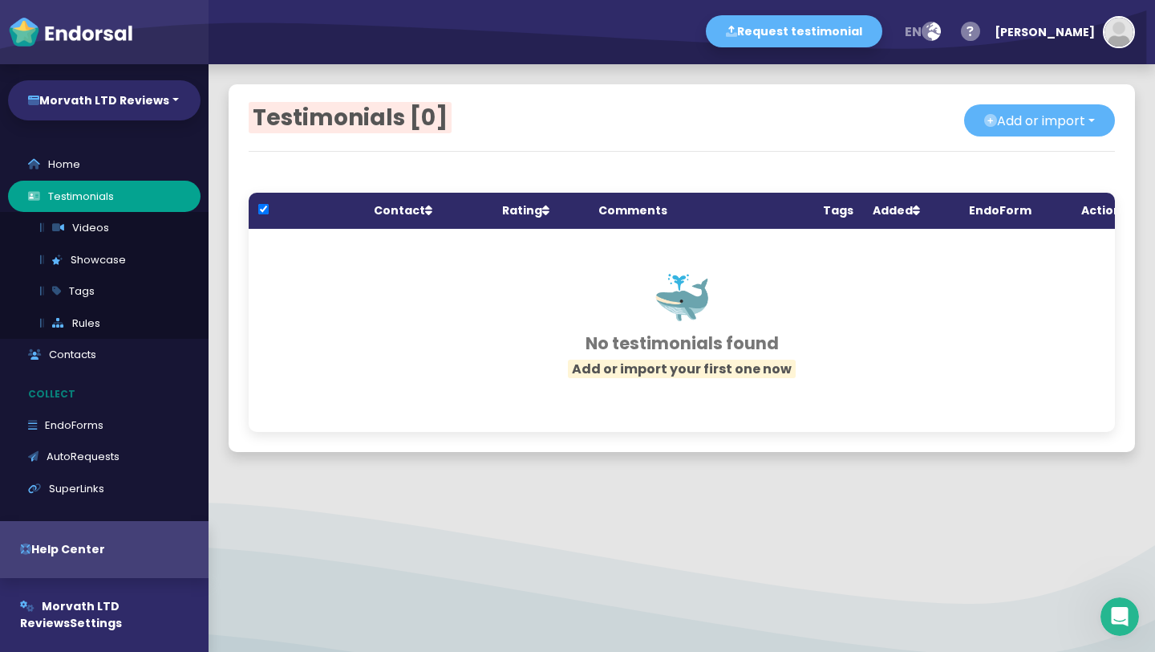
click at [640, 213] on th "Comments" at bounding box center [701, 211] width 225 height 36
click at [1018, 121] on button "Add or import" at bounding box center [1039, 120] width 151 height 32
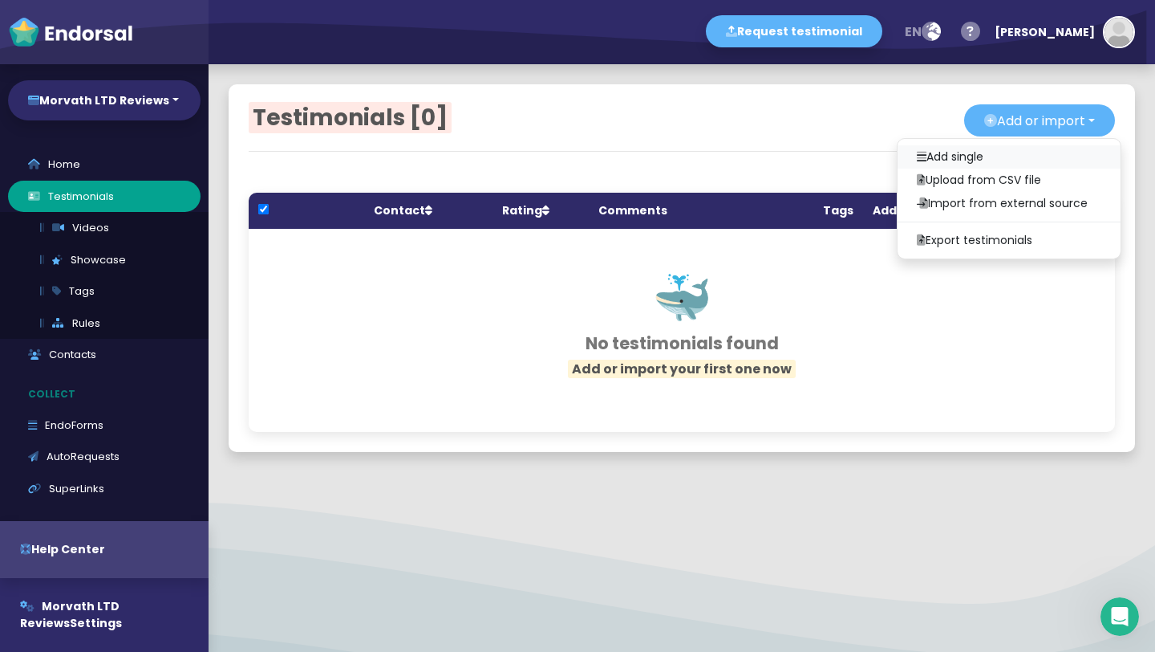
click at [947, 147] on link "Add single" at bounding box center [1009, 156] width 223 height 23
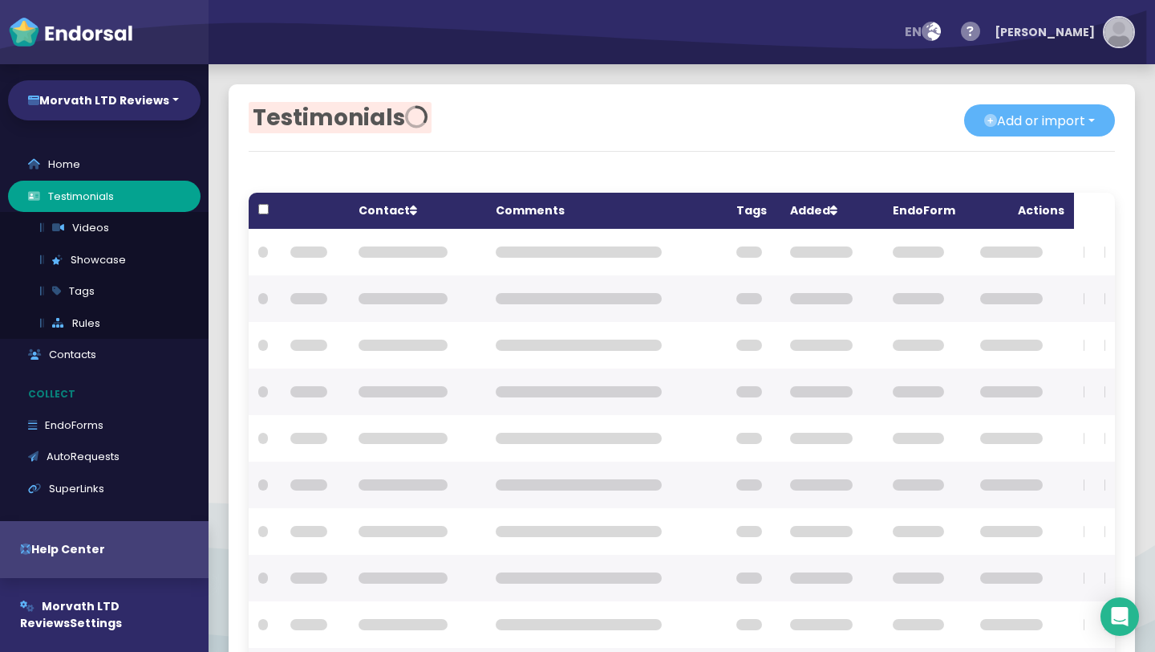
click at [1095, 30] on button "[PERSON_NAME]" at bounding box center [1061, 32] width 148 height 48
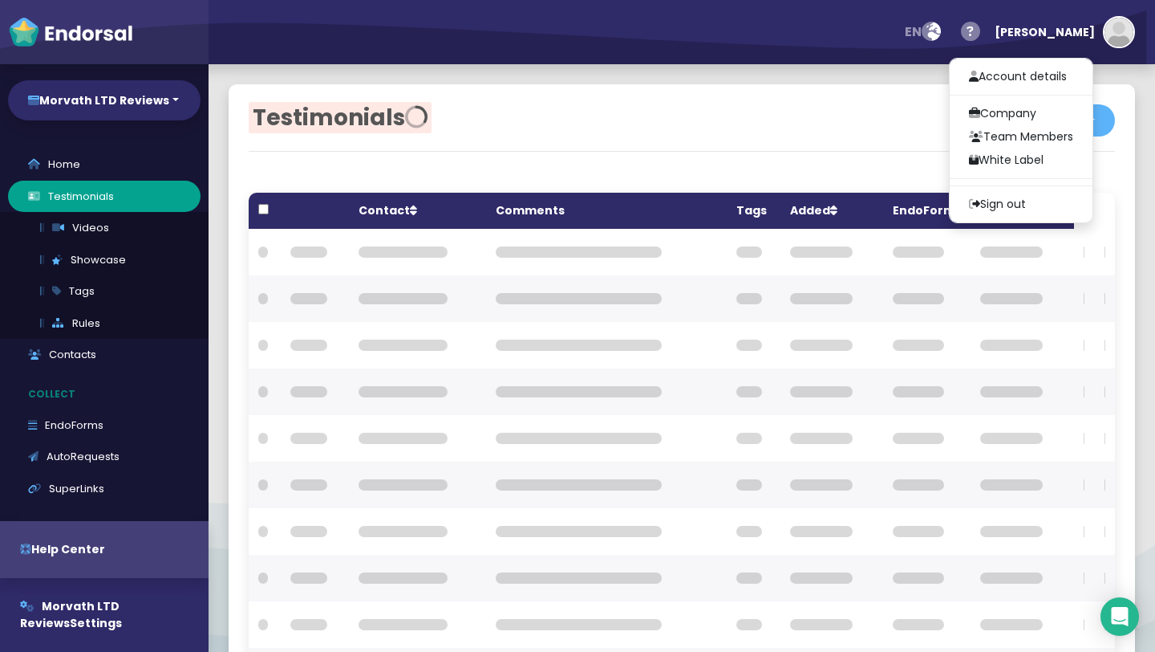
click at [696, 111] on div "Add or import Add single Upload from CSV file Import from external source Expor…" at bounding box center [898, 121] width 433 height 34
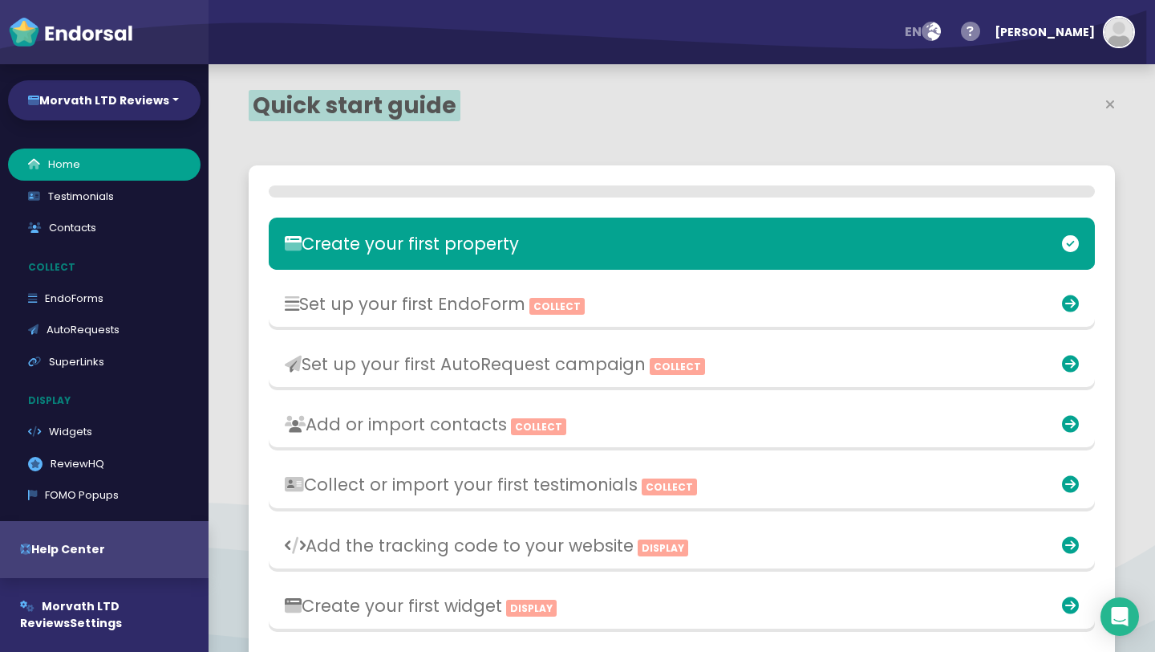
select select "14"
